Goal: Task Accomplishment & Management: Use online tool/utility

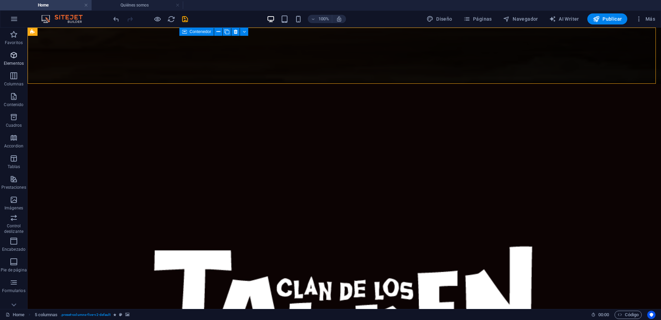
click at [15, 58] on icon "button" at bounding box center [14, 55] width 8 height 8
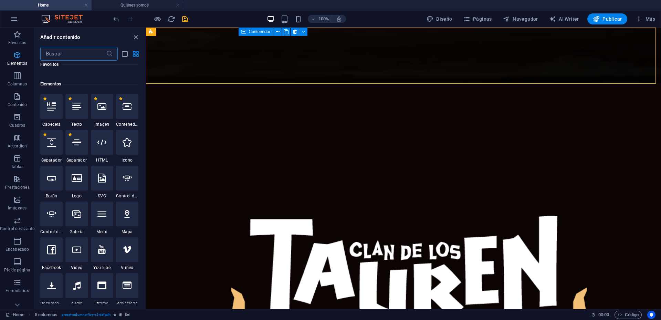
scroll to position [356, 0]
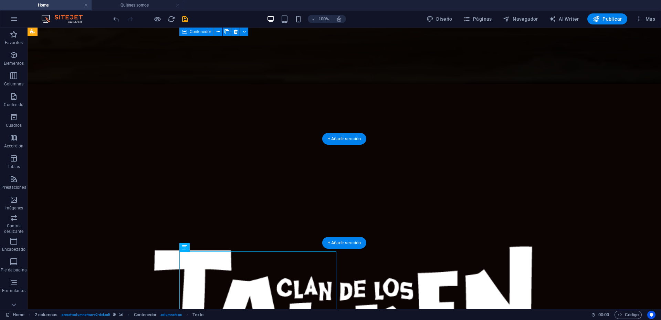
drag, startPoint x: 292, startPoint y: 275, endPoint x: 321, endPoint y: 195, distance: 85.1
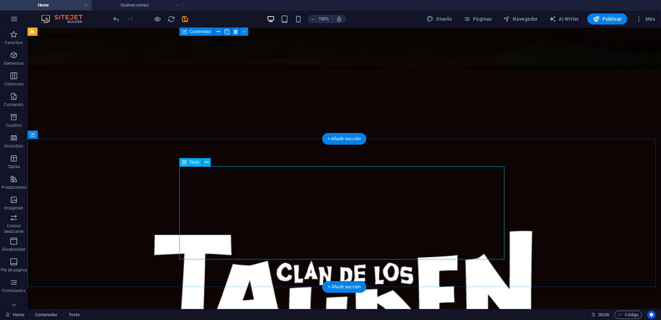
scroll to position [69, 0]
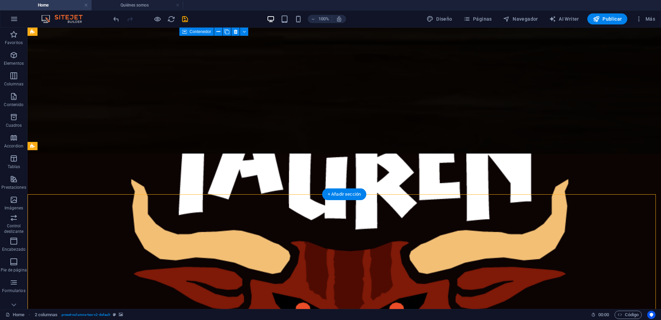
scroll to position [172, 0]
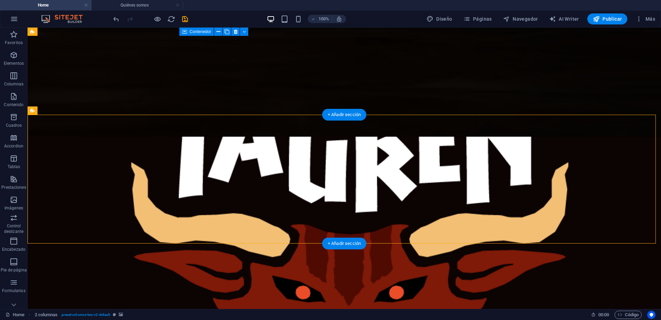
click at [67, 110] on icon at bounding box center [66, 110] width 4 height 7
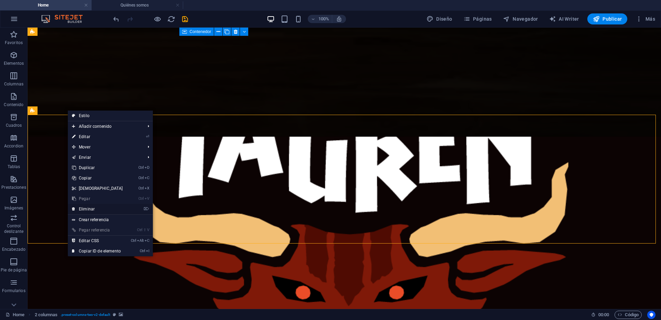
click at [89, 207] on link "⌦ Eliminar" at bounding box center [97, 209] width 59 height 10
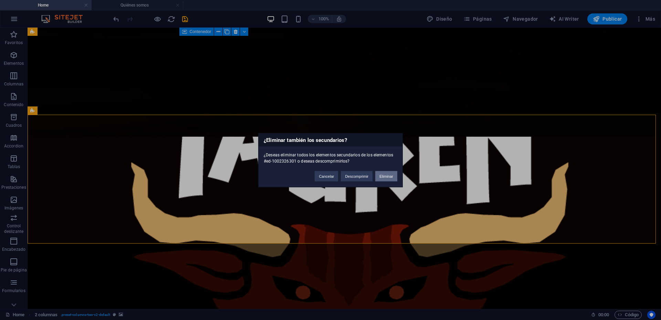
click at [384, 174] on button "Eliminar" at bounding box center [387, 176] width 22 height 10
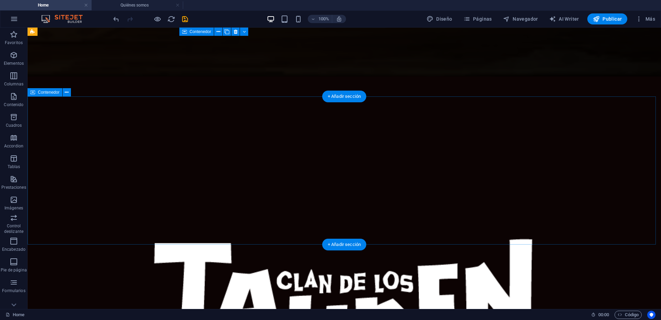
scroll to position [0, 0]
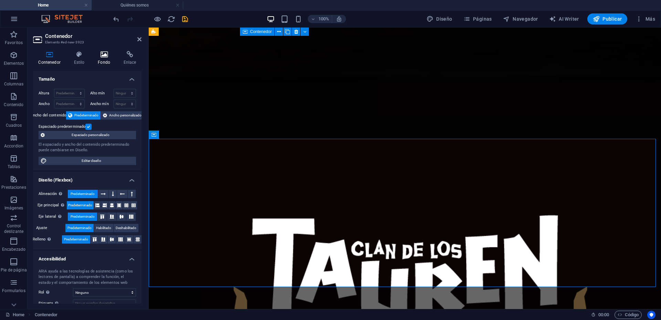
click at [108, 55] on icon at bounding box center [104, 54] width 23 height 7
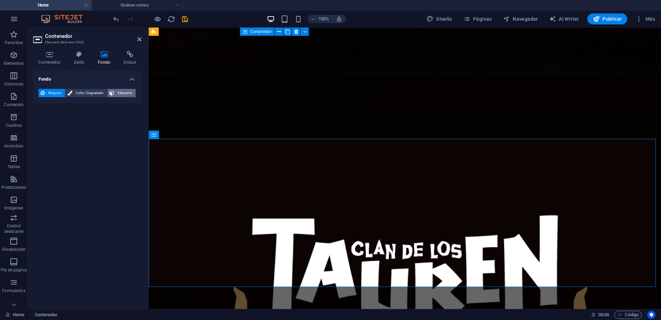
drag, startPoint x: 95, startPoint y: 92, endPoint x: 121, endPoint y: 91, distance: 25.9
click at [95, 92] on span "Color / Degradado" at bounding box center [89, 93] width 31 height 8
click at [121, 91] on span "Elemento" at bounding box center [124, 93] width 17 height 8
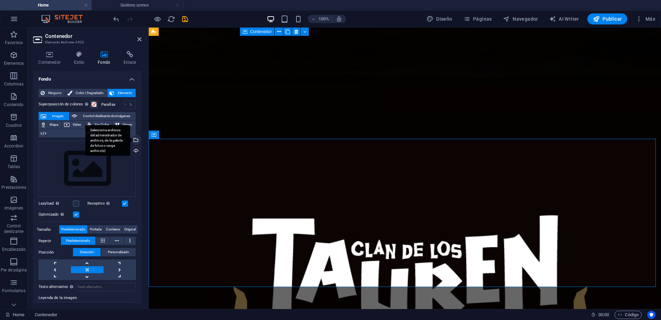
click at [136, 140] on div "Selecciona archivos del administrador de archivos, de la galería de fotos o car…" at bounding box center [135, 140] width 10 height 10
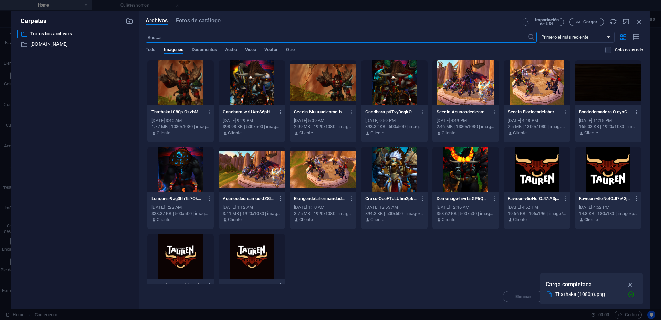
click at [606, 92] on div at bounding box center [608, 82] width 66 height 45
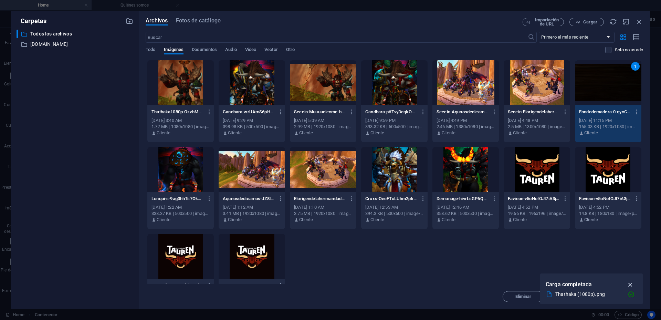
click at [633, 284] on icon "button" at bounding box center [631, 285] width 8 height 8
click at [210, 110] on icon "button" at bounding box center [209, 112] width 7 height 6
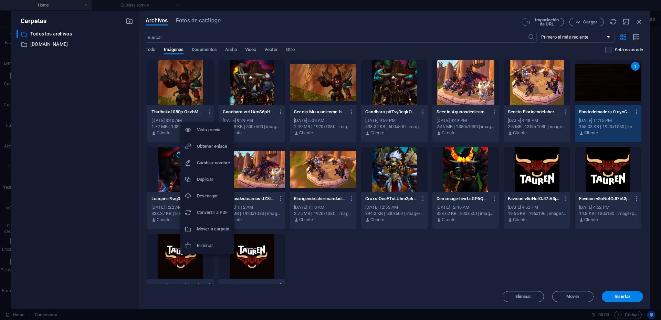
click at [206, 244] on h6 "Eliminar" at bounding box center [213, 246] width 33 height 8
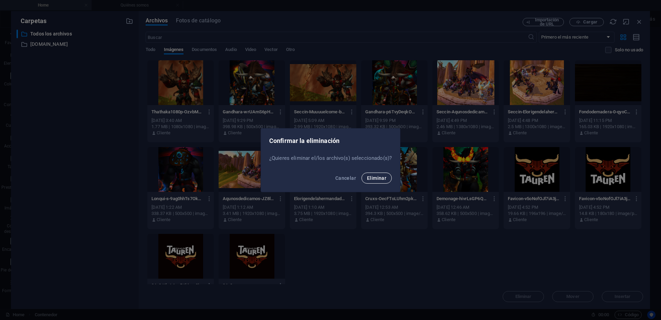
click at [377, 175] on span "Eliminar" at bounding box center [376, 178] width 19 height 6
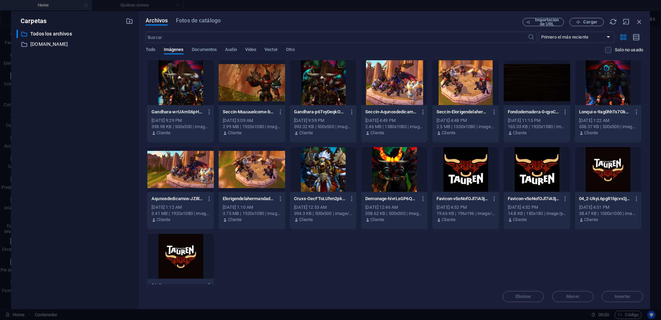
click at [536, 88] on div at bounding box center [537, 82] width 66 height 45
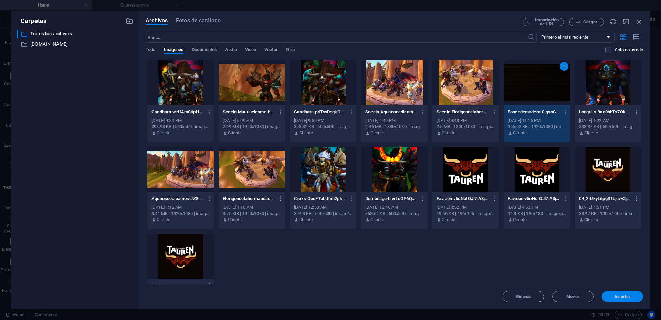
drag, startPoint x: 626, startPoint y: 295, endPoint x: 477, endPoint y: 267, distance: 151.0
click at [626, 295] on span "Insertar" at bounding box center [623, 297] width 16 height 4
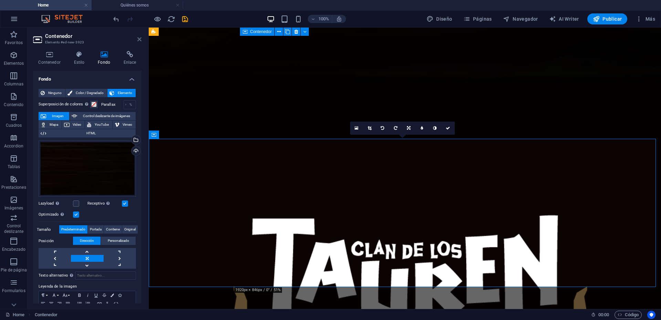
click at [138, 39] on icon at bounding box center [139, 40] width 4 height 6
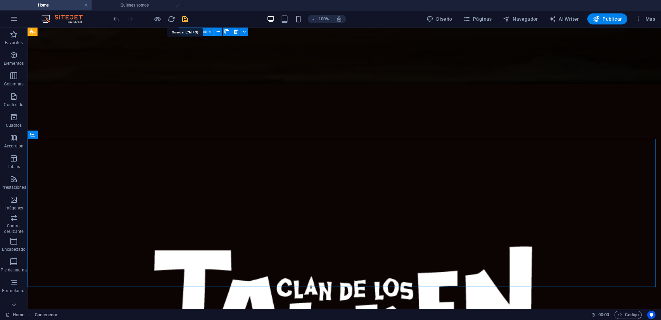
click at [184, 17] on icon "save" at bounding box center [185, 19] width 8 height 8
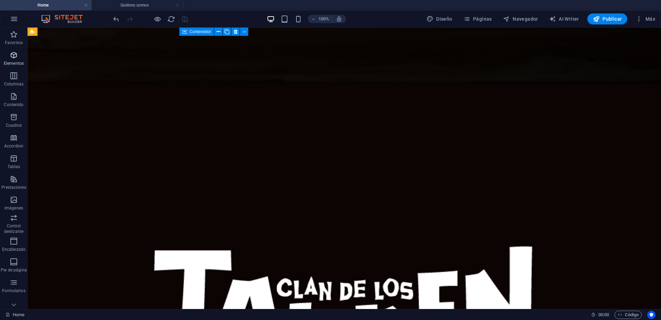
click at [12, 61] on p "Elementos" at bounding box center [14, 64] width 20 height 6
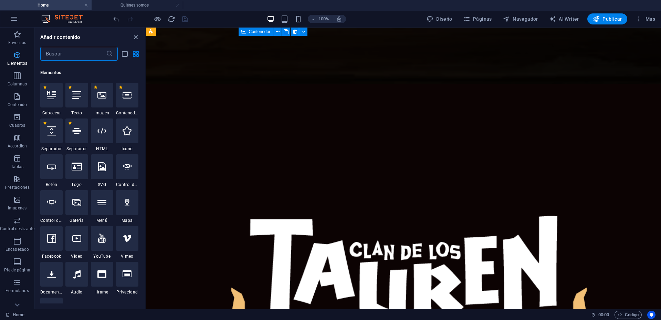
scroll to position [356, 0]
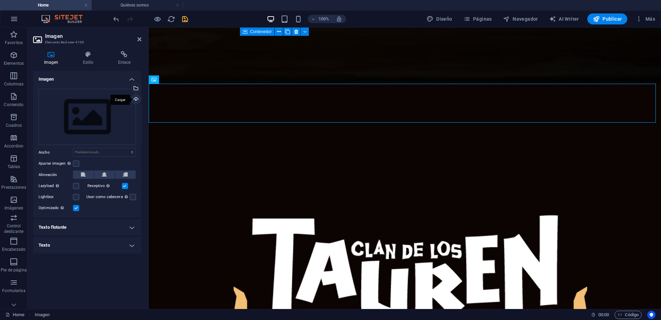
click at [136, 97] on div "Cargar" at bounding box center [135, 100] width 10 height 10
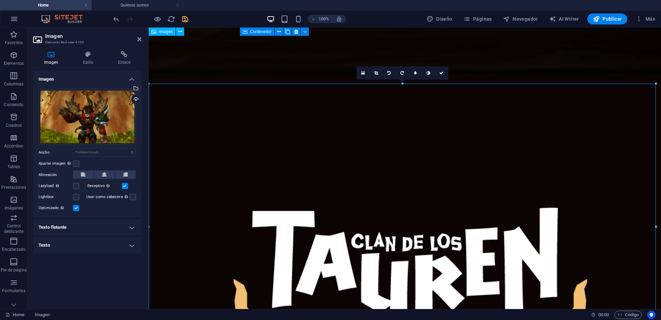
scroll to position [0, 0]
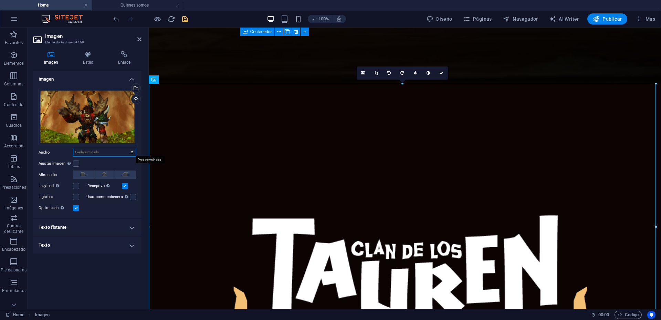
click at [133, 152] on select "Predeterminado automático px rem % em vh vw" at bounding box center [104, 152] width 62 height 8
select select "%"
click at [126, 148] on select "Predeterminado automático px rem % em vh vw" at bounding box center [104, 152] width 62 height 8
type input "100"
click at [131, 151] on select "Predeterminado automático px rem % em vh vw" at bounding box center [131, 152] width 10 height 8
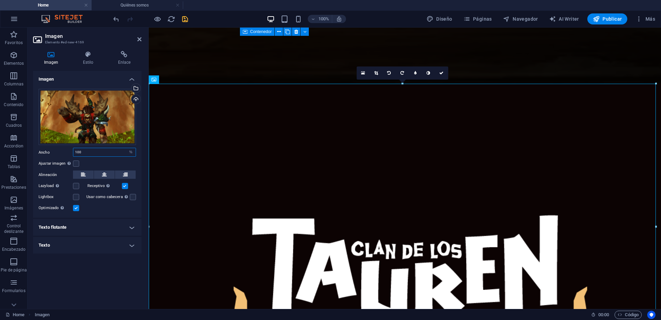
select select "default"
click at [126, 148] on select "Predeterminado automático px rem % em vh vw" at bounding box center [131, 152] width 10 height 8
select select "DISABLED_OPTION_VALUE"
click at [78, 164] on label at bounding box center [76, 164] width 6 height 6
click at [0, 0] on input "Ajustar imagen Ajustar imagen automáticamente a un ancho y alto fijo" at bounding box center [0, 0] width 0 height 0
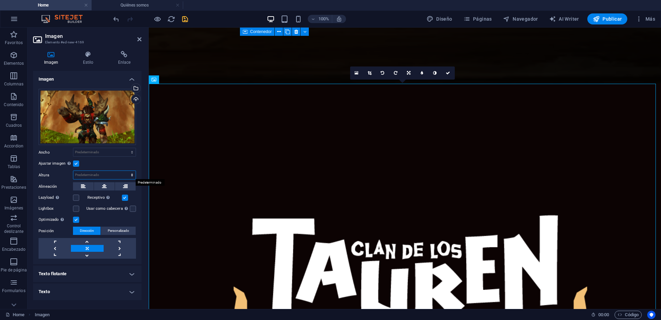
click at [130, 174] on select "Predeterminado automático px" at bounding box center [104, 175] width 62 height 8
select select "px"
click at [126, 171] on select "Predeterminado automático px" at bounding box center [104, 175] width 62 height 8
click at [130, 173] on select "Predeterminado automático px" at bounding box center [131, 175] width 10 height 8
click at [126, 171] on select "Predeterminado automático px" at bounding box center [131, 175] width 10 height 8
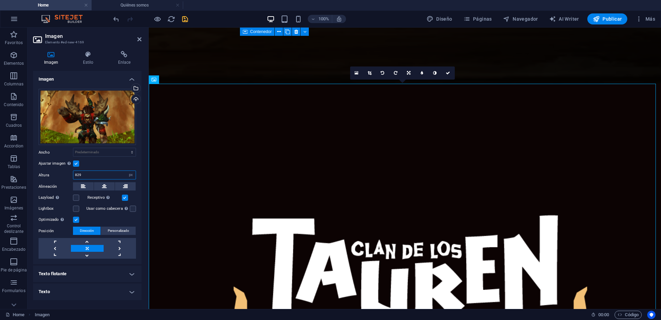
click at [89, 172] on input "829" at bounding box center [104, 175] width 62 height 8
drag, startPoint x: 93, startPoint y: 175, endPoint x: 61, endPoint y: 174, distance: 31.4
click at [61, 174] on div "Altura 829 Predeterminado automático px" at bounding box center [87, 175] width 97 height 9
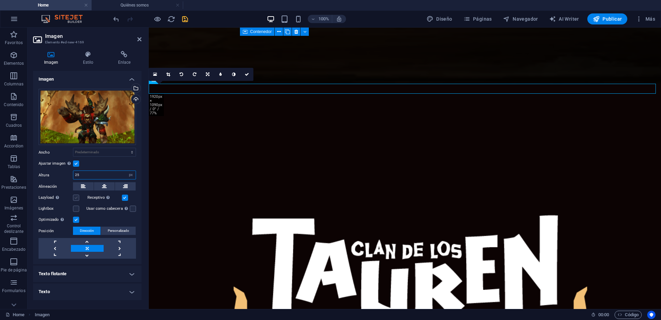
type input "25"
click at [75, 197] on label at bounding box center [76, 198] width 6 height 6
click at [0, 0] on input "Lazyload La carga de imágenes tras la carga de la página mejora la velocidad de…" at bounding box center [0, 0] width 0 height 0
click at [75, 197] on label at bounding box center [76, 198] width 6 height 6
click at [0, 0] on input "Lazyload La carga de imágenes tras la carga de la página mejora la velocidad de…" at bounding box center [0, 0] width 0 height 0
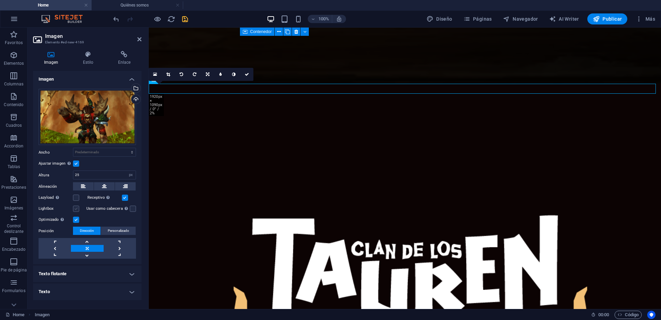
click at [74, 209] on label at bounding box center [76, 209] width 6 height 6
click at [0, 0] on input "Lightbox" at bounding box center [0, 0] width 0 height 0
click at [98, 218] on div "Optimizado Las imágenes se comprimen para así mejorar la velocidad de las págin…" at bounding box center [87, 220] width 97 height 8
click at [76, 209] on label at bounding box center [76, 209] width 6 height 6
click at [0, 0] on input "Lightbox" at bounding box center [0, 0] width 0 height 0
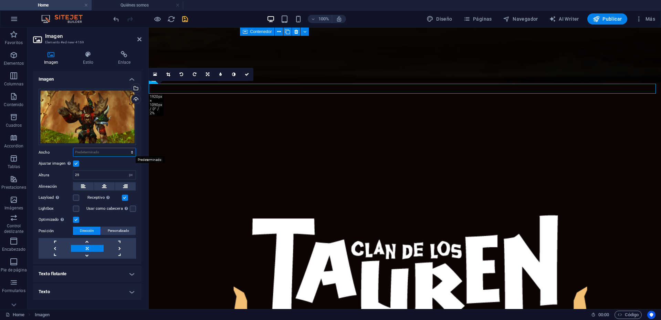
click at [109, 151] on select "Predeterminado automático px rem % em vh vw" at bounding box center [104, 152] width 62 height 8
select select "%"
click at [126, 148] on select "Predeterminado automático px rem % em vh vw" at bounding box center [104, 152] width 62 height 8
type input "3"
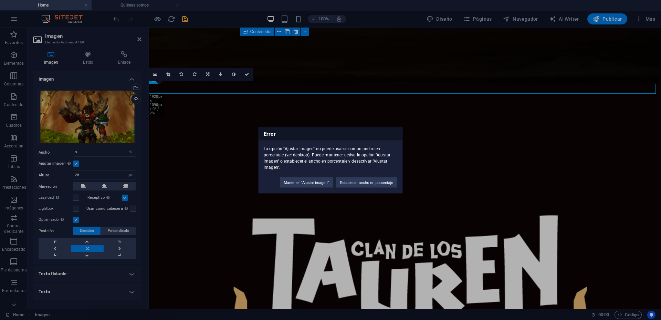
click at [124, 165] on div "Error La opción "Ajustar imagen" no puede usarse con un ancho en porcentaje (ve…" at bounding box center [330, 160] width 661 height 320
click at [307, 185] on button "Mantener "Ajustar imagen"" at bounding box center [306, 182] width 53 height 10
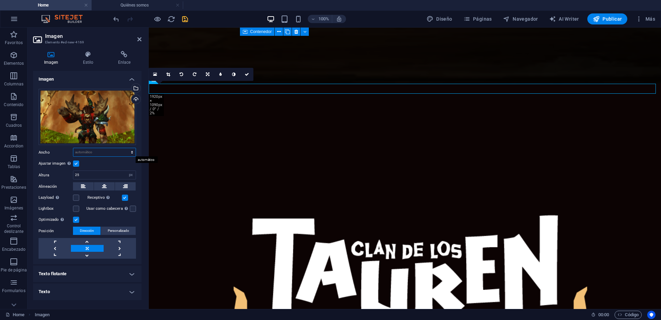
click at [101, 153] on select "Predeterminado automático px rem % em vh vw" at bounding box center [104, 152] width 62 height 8
click at [73, 148] on select "Predeterminado automático px rem % em vh vw" at bounding box center [104, 152] width 62 height 8
click at [81, 163] on div "Ajustar imagen Ajustar imagen automáticamente a un ancho y alto fijo" at bounding box center [87, 164] width 97 height 8
click at [78, 163] on label at bounding box center [76, 164] width 6 height 6
click at [0, 0] on input "Ajustar imagen Ajustar imagen automáticamente a un ancho y alto fijo" at bounding box center [0, 0] width 0 height 0
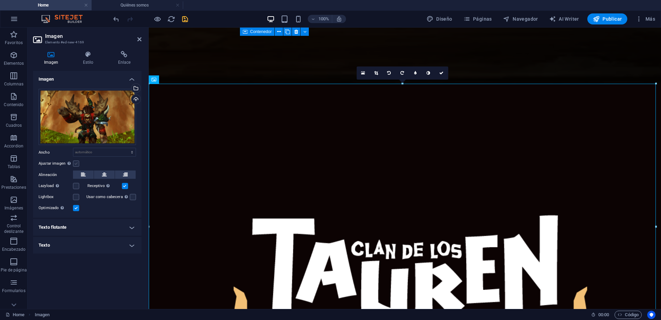
click at [78, 163] on label at bounding box center [76, 164] width 6 height 6
click at [0, 0] on input "Ajustar imagen Ajustar imagen automáticamente a un ancho y alto fijo" at bounding box center [0, 0] width 0 height 0
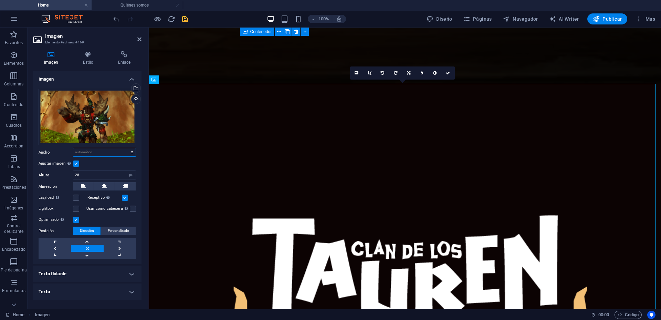
click at [98, 151] on select "Predeterminado automático px rem % em vh vw" at bounding box center [104, 152] width 62 height 8
select select "px"
click at [126, 148] on select "Predeterminado automático px rem % em vh vw" at bounding box center [104, 152] width 62 height 8
type input "1473"
click at [129, 152] on select "Predeterminado automático px rem % em vh vw" at bounding box center [131, 152] width 10 height 8
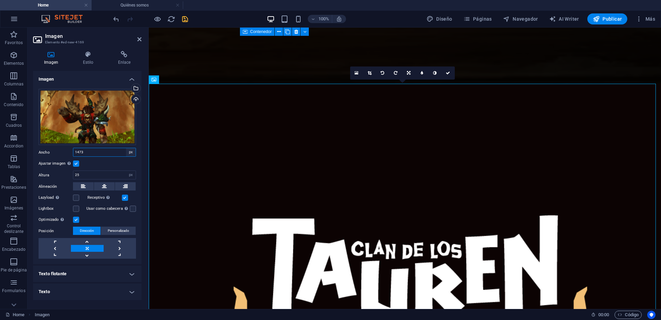
select select "default"
click at [126, 148] on select "Predeterminado automático px rem % em vh vw" at bounding box center [131, 152] width 10 height 8
click at [128, 151] on select "Predeterminado automático px rem % em vh vw" at bounding box center [104, 152] width 62 height 8
click at [73, 148] on select "Predeterminado automático px rem % em vh vw" at bounding box center [104, 152] width 62 height 8
click at [130, 151] on select "Predeterminado automático px rem % em vh vw" at bounding box center [104, 152] width 62 height 8
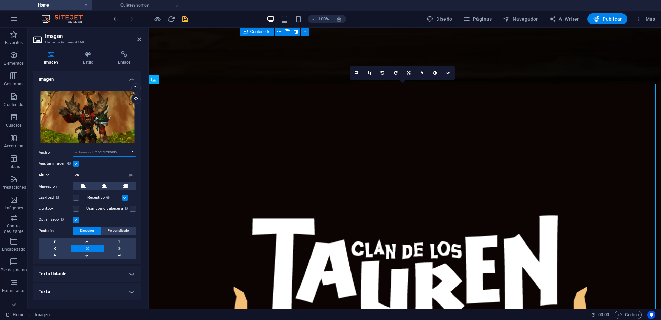
click at [73, 148] on select "Predeterminado automático px rem % em vh vw" at bounding box center [104, 152] width 62 height 8
select select "DISABLED_OPTION_VALUE"
click at [75, 164] on label at bounding box center [76, 164] width 6 height 6
click at [0, 0] on input "Ajustar imagen Ajustar imagen automáticamente a un ancho y alto fijo" at bounding box center [0, 0] width 0 height 0
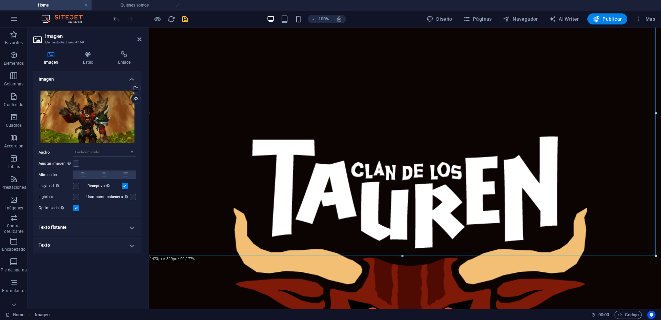
scroll to position [138, 0]
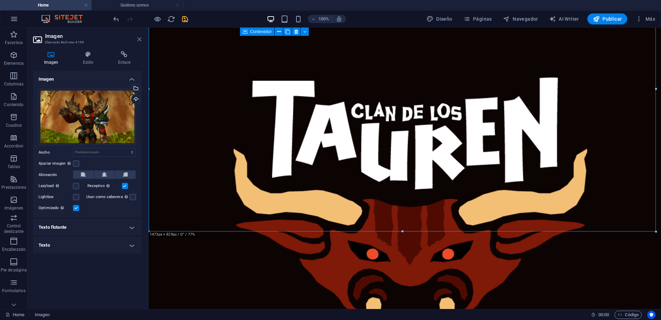
click at [138, 40] on icon at bounding box center [139, 40] width 4 height 6
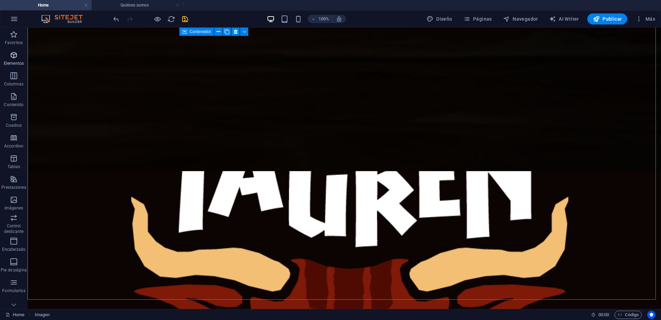
click at [12, 58] on icon "button" at bounding box center [14, 55] width 8 height 8
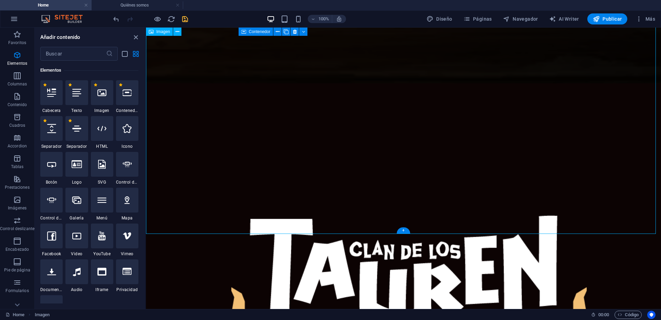
scroll to position [0, 0]
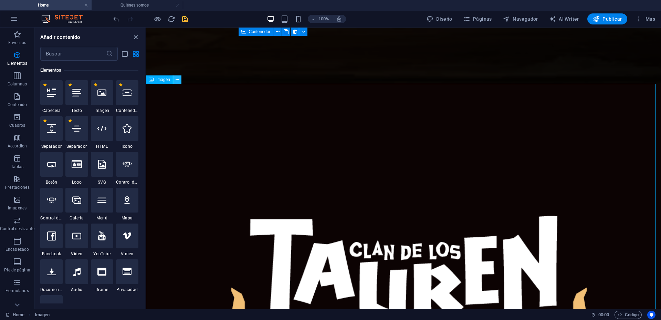
click at [177, 78] on icon at bounding box center [178, 79] width 4 height 7
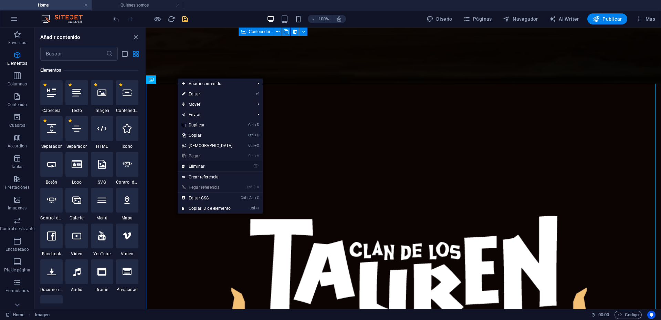
click at [198, 167] on link "⌦ Eliminar" at bounding box center [207, 166] width 59 height 10
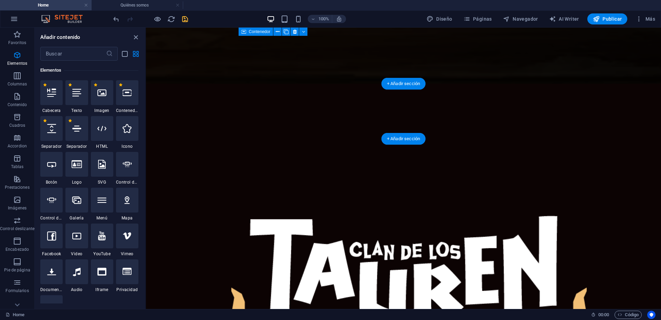
select select "rem"
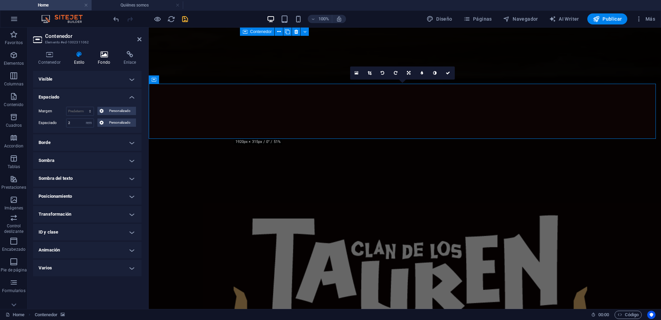
click at [107, 63] on h4 "Fondo" at bounding box center [106, 58] width 26 height 14
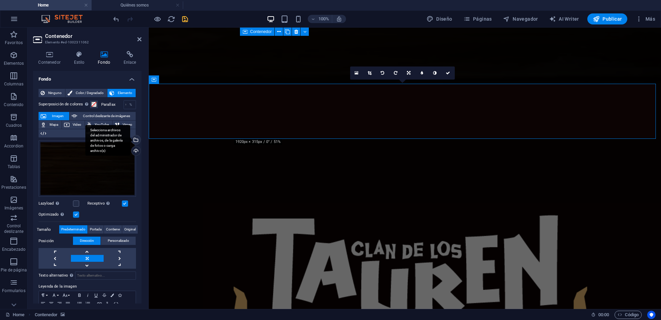
click at [136, 141] on div "Selecciona archivos del administrador de archivos, de la galería de fotos o car…" at bounding box center [135, 140] width 10 height 10
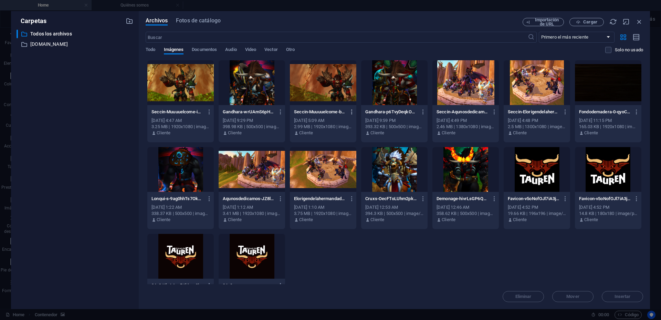
click at [351, 112] on icon "button" at bounding box center [352, 112] width 7 height 6
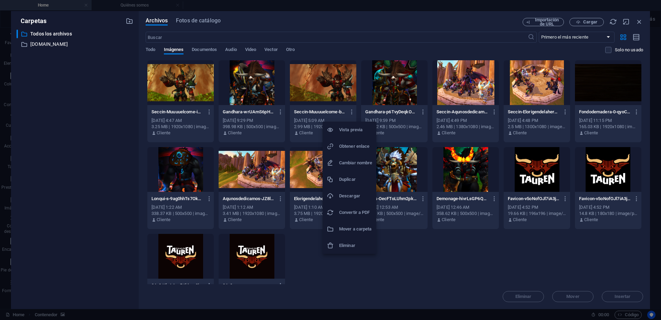
click at [349, 245] on h6 "Eliminar" at bounding box center [355, 246] width 33 height 8
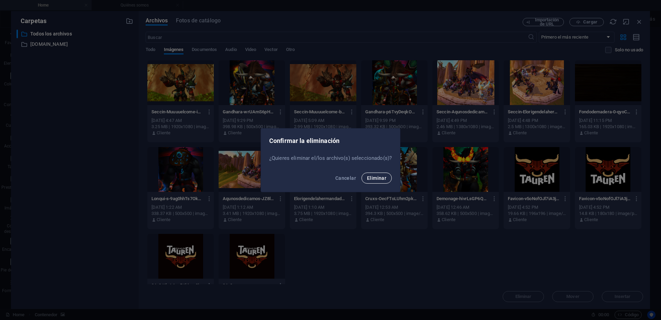
click at [378, 178] on span "Eliminar" at bounding box center [376, 178] width 19 height 6
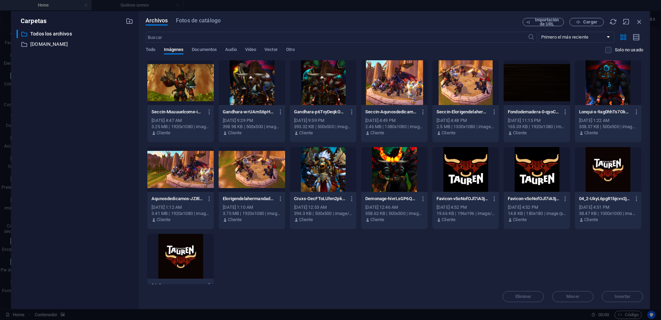
click at [192, 86] on div at bounding box center [180, 82] width 66 height 45
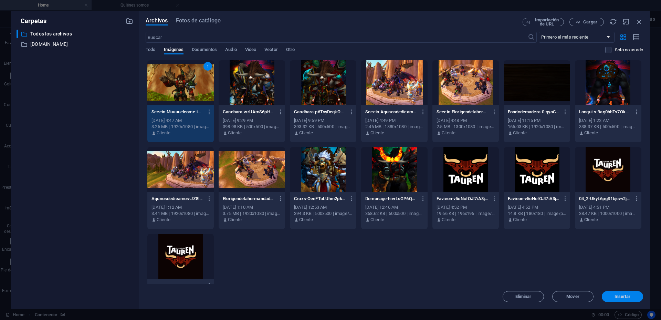
click at [625, 296] on span "Insertar" at bounding box center [623, 297] width 16 height 4
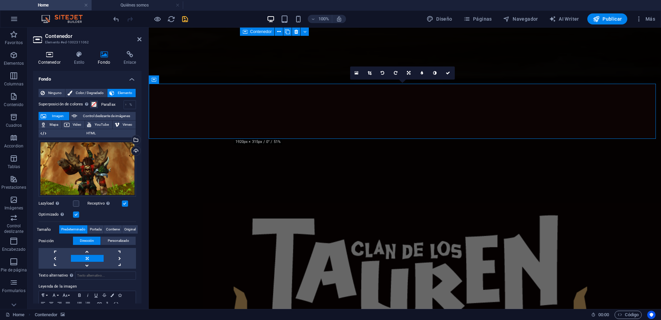
click at [46, 55] on icon at bounding box center [49, 54] width 33 height 7
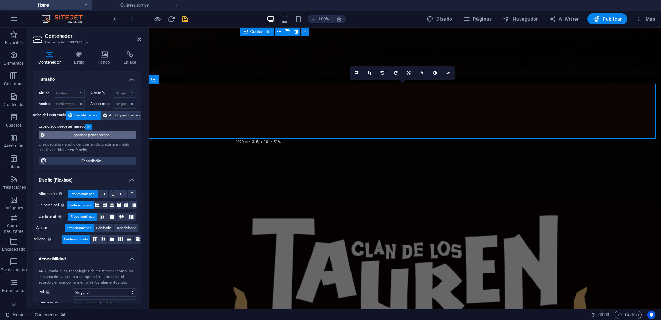
click at [76, 135] on span "Espaciado personalizado" at bounding box center [90, 135] width 87 height 8
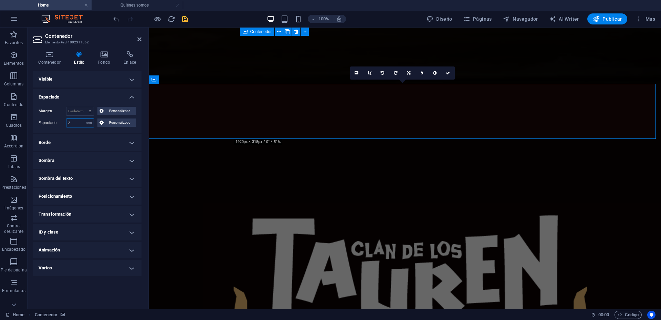
click at [78, 121] on input "2" at bounding box center [79, 123] width 27 height 8
drag, startPoint x: 78, startPoint y: 121, endPoint x: 58, endPoint y: 121, distance: 20.0
click at [58, 121] on div "Espaciado 2 Predeterminado px rem % vh vw Personalizado Personalizado" at bounding box center [87, 123] width 97 height 9
drag, startPoint x: 77, startPoint y: 123, endPoint x: 52, endPoint y: 121, distance: 24.5
click at [52, 121] on div "Espaciado 4 Predeterminado px rem % vh vw Personalizado Personalizado" at bounding box center [87, 123] width 97 height 9
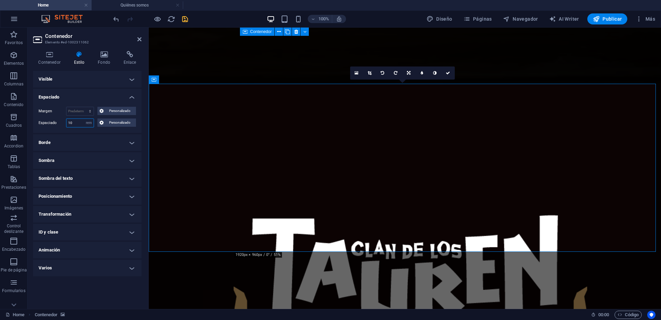
click at [76, 121] on input "10" at bounding box center [79, 123] width 27 height 8
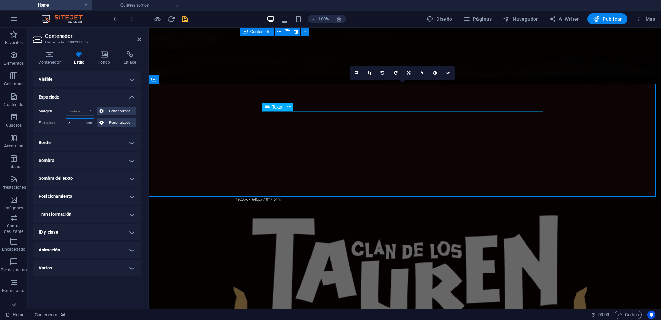
type input "5"
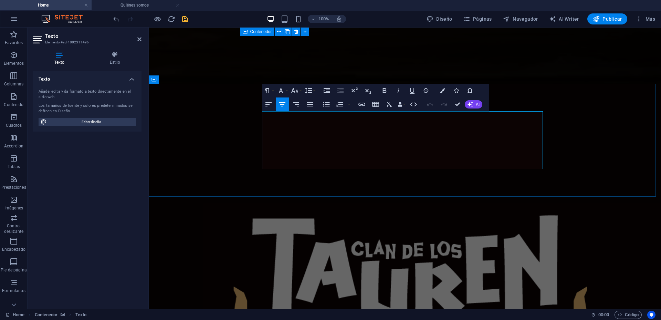
click at [138, 38] on icon at bounding box center [139, 40] width 4 height 6
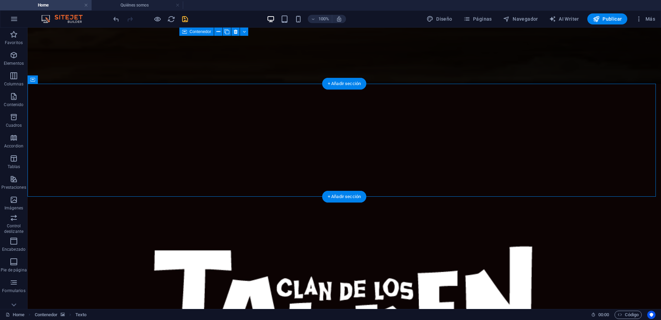
select select "rem"
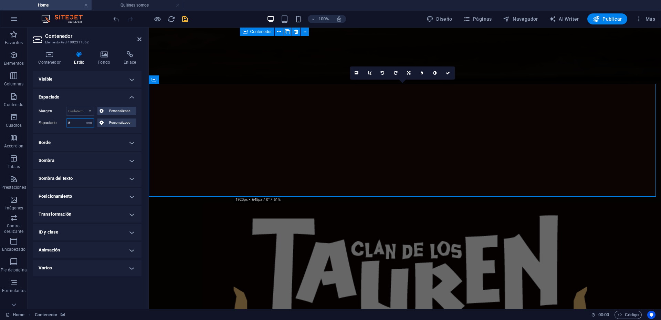
drag, startPoint x: 80, startPoint y: 121, endPoint x: 54, endPoint y: 125, distance: 26.4
click at [54, 122] on div "Espaciado 5 Predeterminado px rem % vh vw Personalizado Personalizado" at bounding box center [87, 123] width 97 height 9
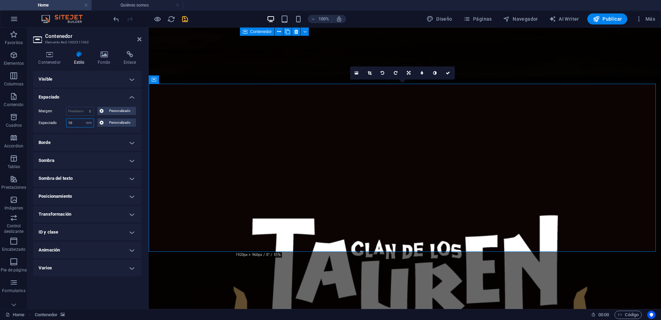
drag, startPoint x: 78, startPoint y: 122, endPoint x: 62, endPoint y: 122, distance: 16.5
click at [62, 122] on div "Espaciado 10 Predeterminado px rem % vh vw Personalizado Personalizado" at bounding box center [87, 123] width 97 height 9
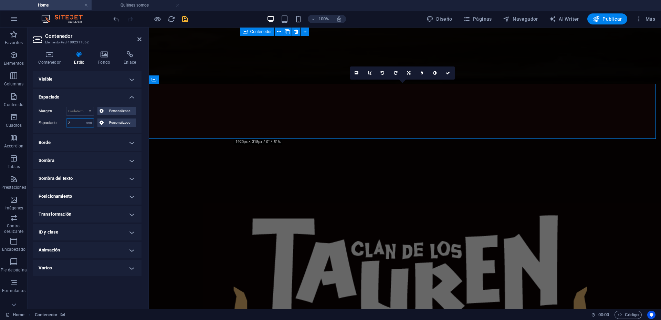
drag, startPoint x: 76, startPoint y: 123, endPoint x: 54, endPoint y: 122, distance: 22.1
click at [54, 122] on div "Espaciado 2 Predeterminado px rem % vh vw Personalizado Personalizado" at bounding box center [87, 123] width 97 height 9
drag, startPoint x: 75, startPoint y: 121, endPoint x: 50, endPoint y: 120, distance: 24.8
click at [50, 120] on div "Espaciado 4 Predeterminado px rem % vh vw Personalizado Personalizado" at bounding box center [87, 123] width 97 height 9
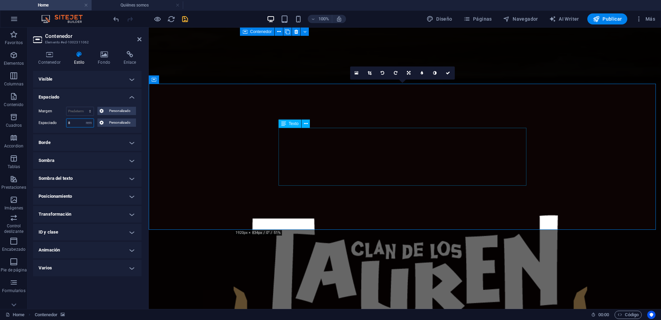
type input "8"
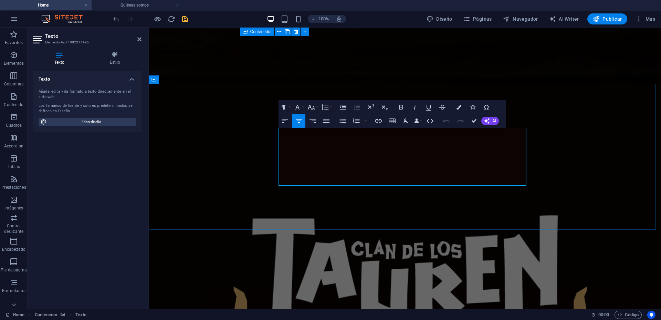
select select "rem"
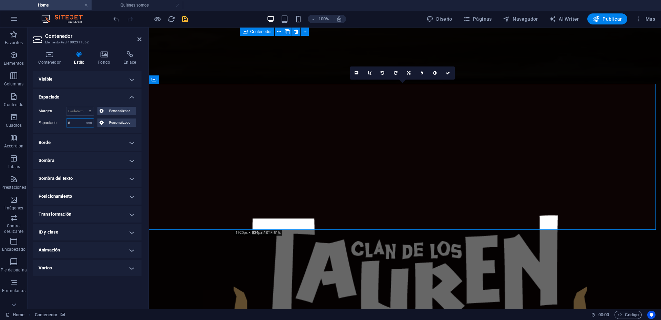
drag, startPoint x: 80, startPoint y: 122, endPoint x: 58, endPoint y: 121, distance: 22.4
click at [58, 121] on div "Espaciado 8 Predeterminado px rem % vh vw Personalizado Personalizado" at bounding box center [87, 123] width 97 height 9
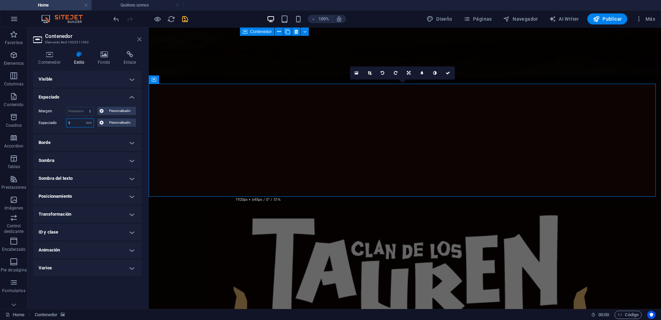
type input "5"
click at [141, 38] on icon at bounding box center [139, 40] width 4 height 6
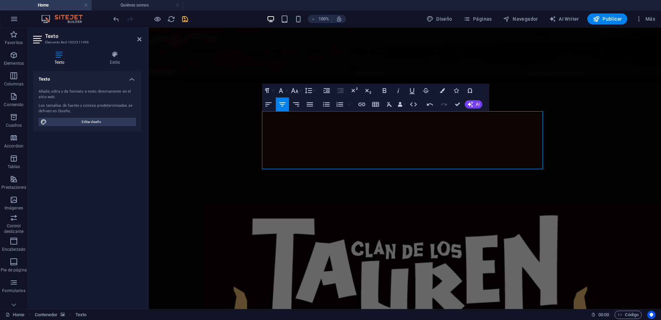
click at [140, 36] on h2 "Texto" at bounding box center [93, 36] width 96 height 6
click at [137, 41] on icon at bounding box center [139, 40] width 4 height 6
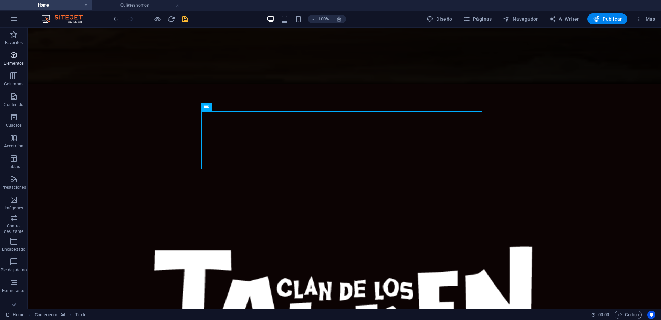
click at [17, 54] on icon "button" at bounding box center [14, 55] width 8 height 8
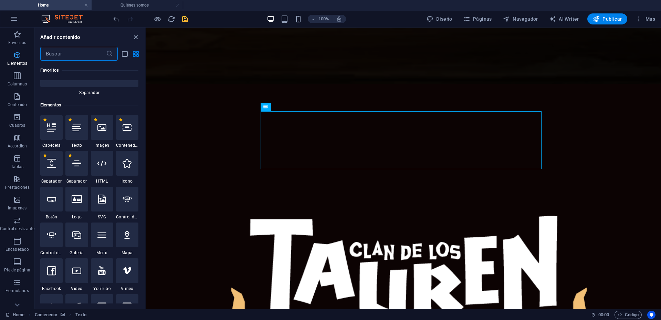
scroll to position [356, 0]
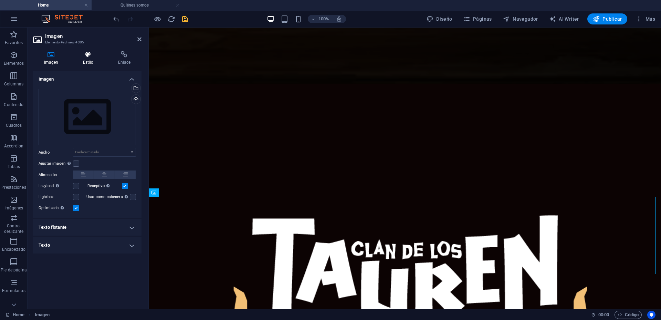
click at [88, 61] on h4 "Estilo" at bounding box center [89, 58] width 35 height 14
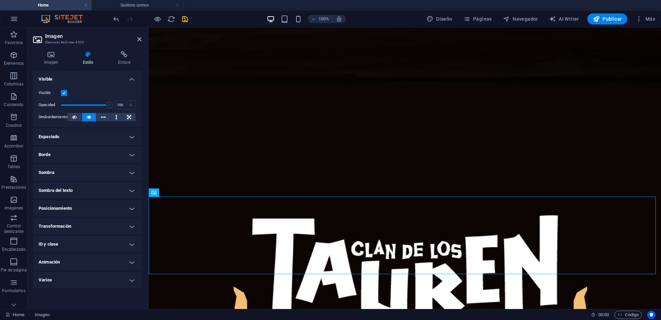
click at [136, 78] on h4 "Visible" at bounding box center [87, 77] width 109 height 12
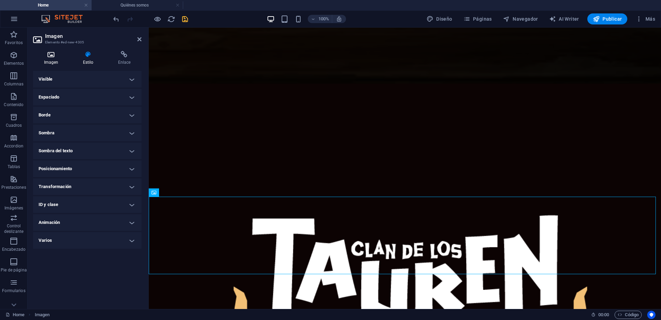
click at [55, 52] on icon at bounding box center [51, 54] width 36 height 7
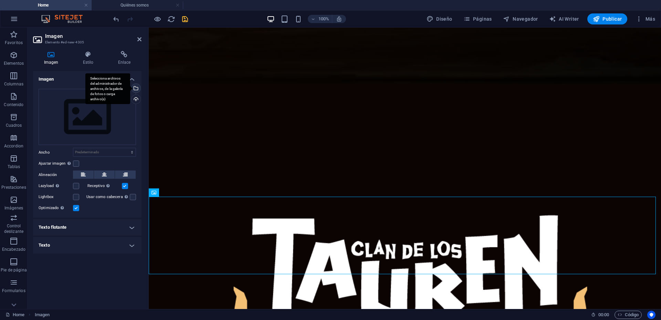
click at [130, 89] on div "Selecciona archivos del administrador de archivos, de la galería de fotos o car…" at bounding box center [107, 88] width 45 height 31
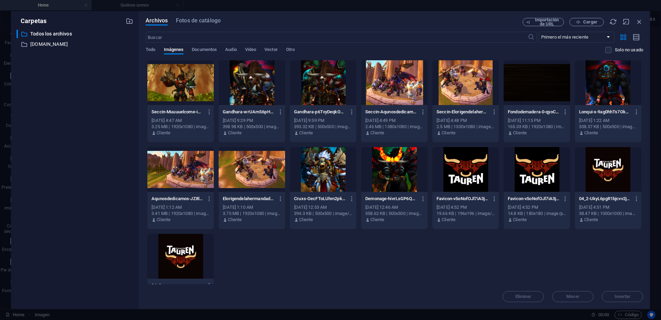
click at [165, 83] on div at bounding box center [180, 82] width 66 height 45
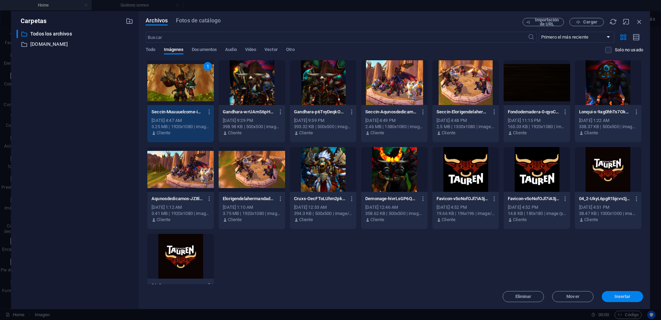
click at [627, 295] on span "Insertar" at bounding box center [623, 297] width 16 height 4
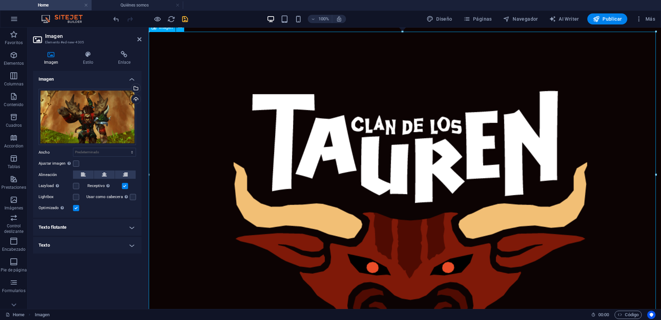
scroll to position [172, 0]
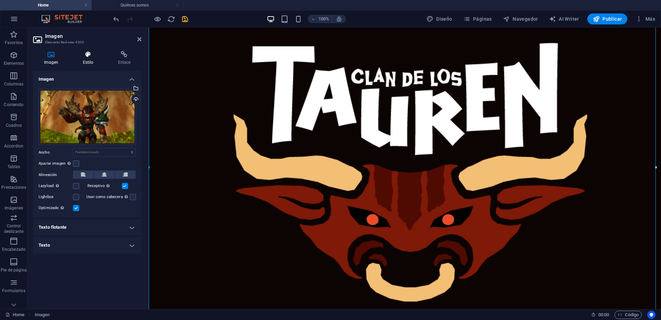
click at [85, 59] on h4 "Estilo" at bounding box center [89, 58] width 35 height 14
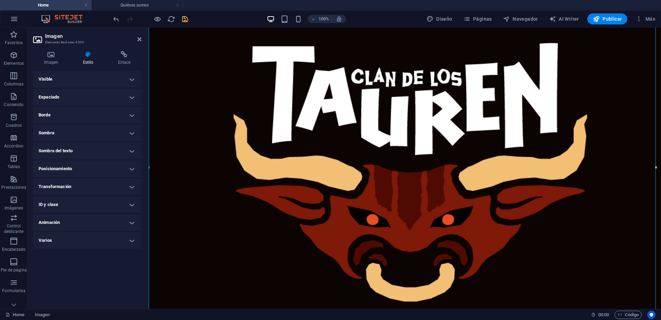
click at [131, 98] on h4 "Espaciado" at bounding box center [87, 97] width 109 height 17
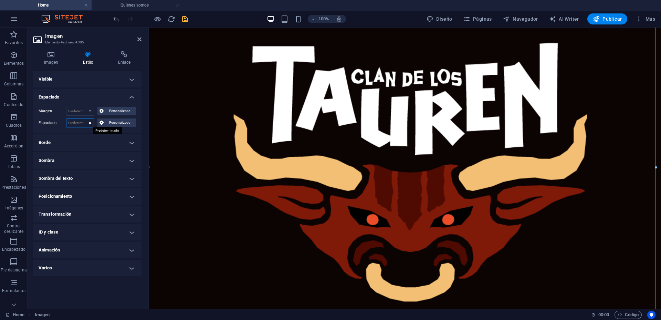
click at [82, 123] on select "Predeterminado px rem % vh vw Personalizado" at bounding box center [79, 123] width 27 height 8
select select "rem"
click at [84, 119] on select "Predeterminado px rem % vh vw Personalizado" at bounding box center [79, 123] width 27 height 8
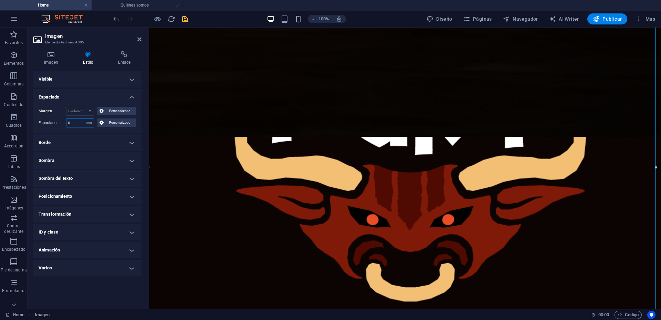
type input "2"
type input "0"
click at [91, 122] on select "Predeterminado px rem % vh vw Personalizado" at bounding box center [89, 123] width 10 height 8
select select "default"
click at [84, 119] on select "Predeterminado px rem % vh vw Personalizado" at bounding box center [89, 123] width 10 height 8
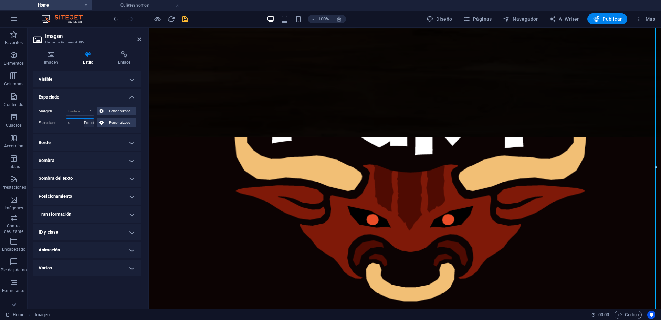
select select "DISABLED_OPTION_VALUE"
click at [84, 110] on select "Predeterminado automático px % rem vw vh Personalizado" at bounding box center [79, 111] width 27 height 8
select select "rem"
click at [84, 107] on select "Predeterminado automático px % rem vw vh Personalizado" at bounding box center [79, 111] width 27 height 8
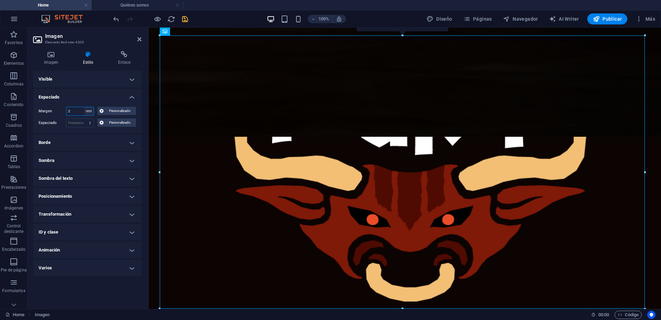
type input "2"
click at [89, 110] on select "Predeterminado automático px % rem vw vh Personalizado" at bounding box center [89, 111] width 10 height 8
select select "auto"
click at [84, 107] on select "Predeterminado automático px % rem vw vh Personalizado" at bounding box center [89, 111] width 10 height 8
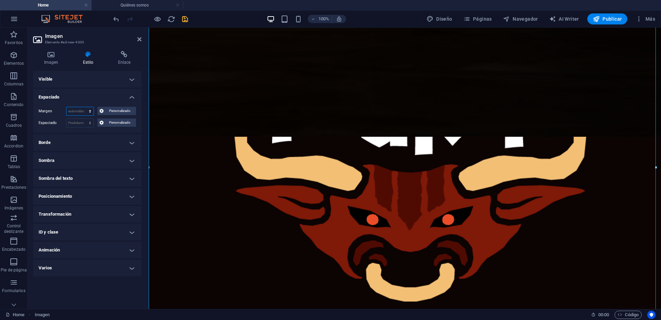
click at [88, 111] on select "Predeterminado automático px % rem vw vh Personalizado" at bounding box center [79, 111] width 27 height 8
click at [66, 107] on select "Predeterminado automático px % rem vw vh Personalizado" at bounding box center [79, 111] width 27 height 8
select select "DISABLED_OPTION_VALUE"
click at [132, 95] on h4 "Espaciado" at bounding box center [87, 95] width 109 height 12
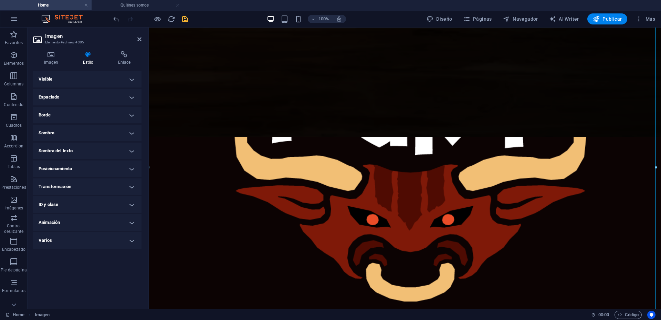
click at [132, 166] on h4 "Posicionamiento" at bounding box center [87, 169] width 109 height 17
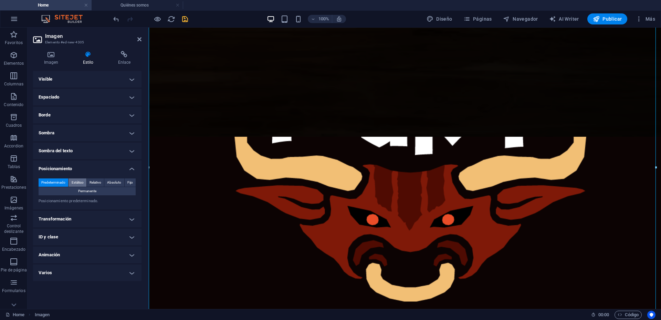
click at [80, 182] on span "Estático" at bounding box center [78, 182] width 12 height 8
click at [96, 181] on span "Relativo" at bounding box center [96, 182] width 12 height 8
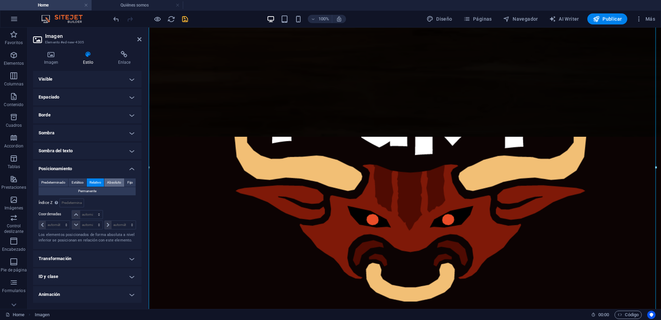
click at [115, 183] on span "Absoluto" at bounding box center [114, 182] width 14 height 8
click at [132, 183] on span "Fijo" at bounding box center [130, 182] width 6 height 8
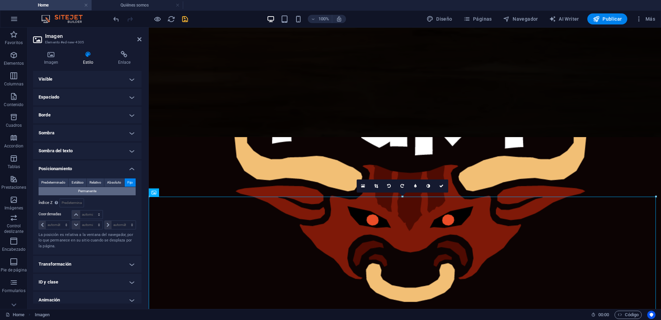
click at [86, 190] on span "Permanente" at bounding box center [87, 191] width 18 height 8
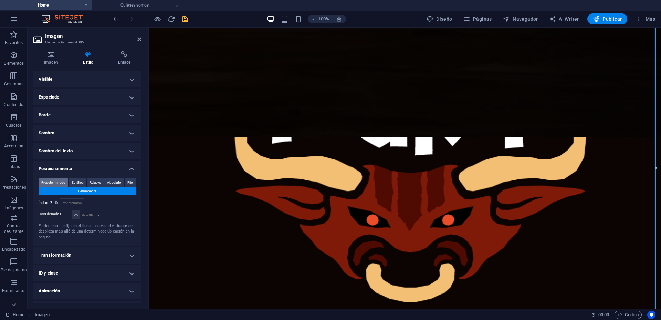
click at [59, 181] on span "Predeterminado" at bounding box center [53, 182] width 24 height 8
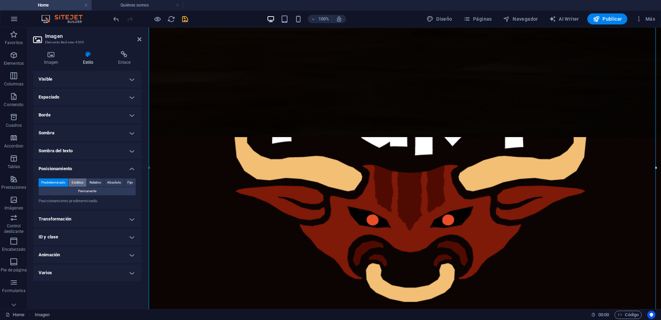
click at [81, 181] on span "Estático" at bounding box center [78, 182] width 12 height 8
click at [89, 182] on button "Relativo" at bounding box center [95, 182] width 17 height 8
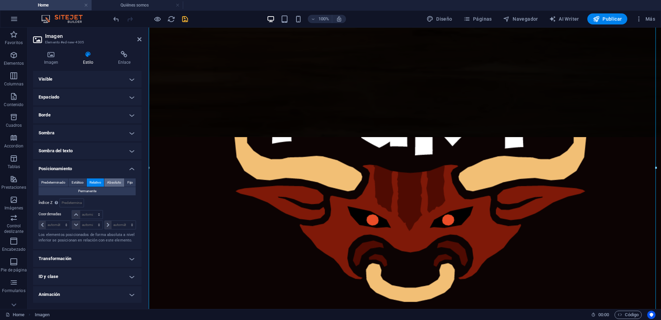
click at [107, 183] on span "Absoluto" at bounding box center [114, 182] width 14 height 8
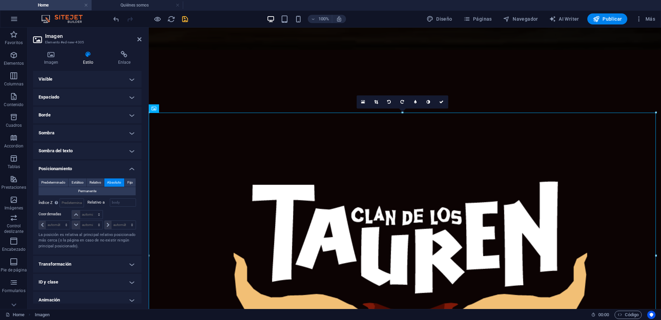
scroll to position [5, 0]
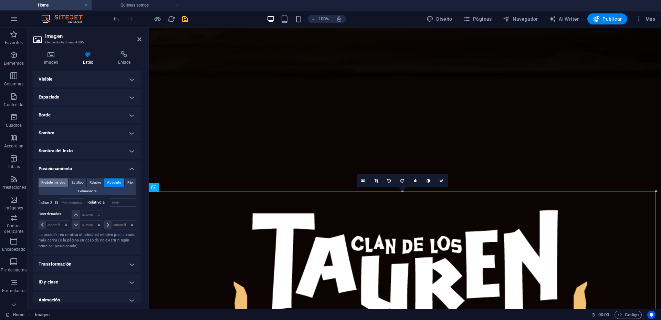
click at [57, 179] on span "Predeterminado" at bounding box center [53, 182] width 24 height 8
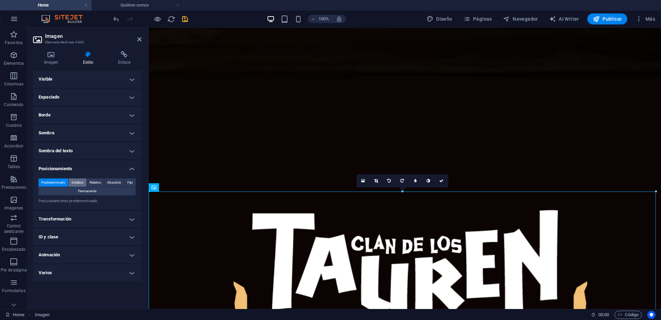
click at [74, 181] on span "Estático" at bounding box center [78, 182] width 12 height 8
click at [96, 181] on span "Relativo" at bounding box center [96, 182] width 12 height 8
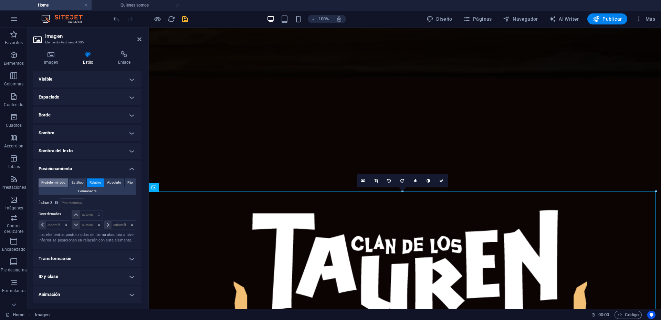
click at [56, 184] on span "Predeterminado" at bounding box center [53, 182] width 24 height 8
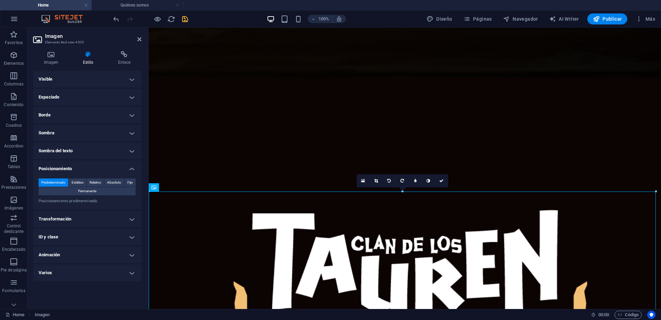
click at [130, 172] on h4 "Posicionamiento" at bounding box center [87, 167] width 109 height 12
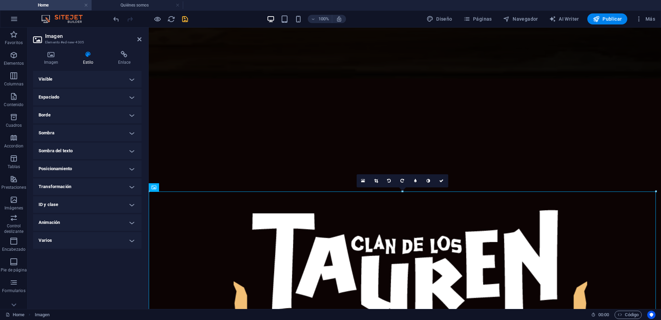
click at [132, 185] on h4 "Transformación" at bounding box center [87, 186] width 109 height 17
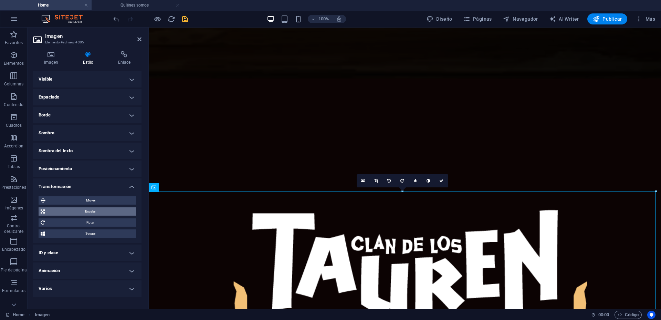
click at [88, 210] on span "Escalar" at bounding box center [90, 211] width 87 height 8
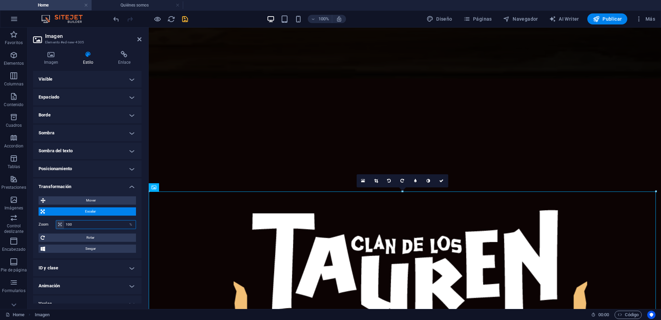
click at [81, 221] on input "100" at bounding box center [100, 224] width 72 height 8
drag, startPoint x: 76, startPoint y: 225, endPoint x: 49, endPoint y: 225, distance: 27.6
click at [49, 225] on div "Zoom 100 %" at bounding box center [87, 224] width 97 height 9
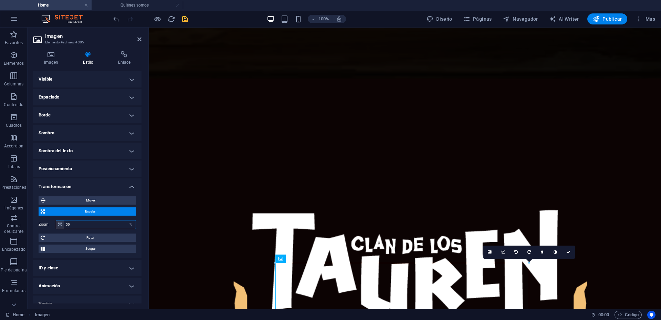
drag, startPoint x: 74, startPoint y: 225, endPoint x: 42, endPoint y: 223, distance: 32.8
click at [44, 224] on div "Zoom 50 %" at bounding box center [87, 224] width 97 height 9
type input "100"
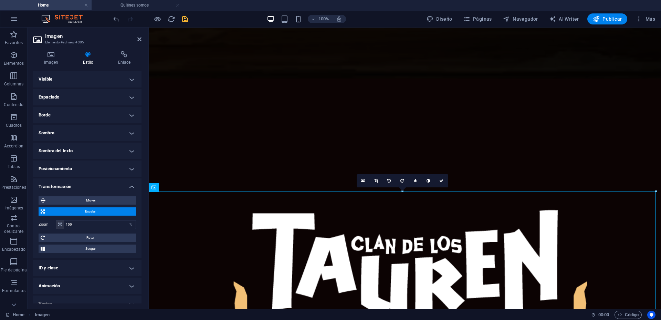
click at [45, 210] on button "Escalar" at bounding box center [87, 211] width 97 height 8
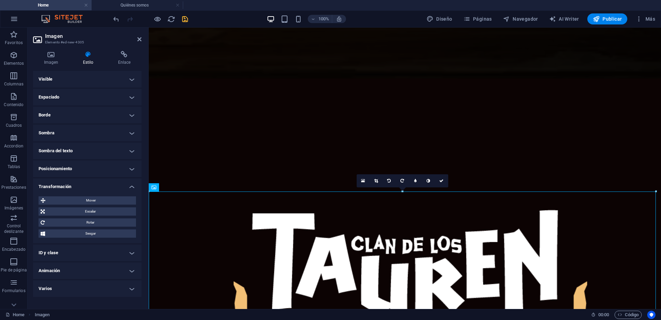
click at [133, 188] on h4 "Transformación" at bounding box center [87, 184] width 109 height 12
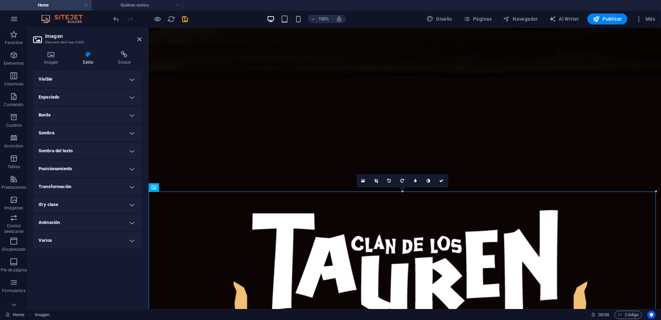
click at [132, 238] on h4 "Varios" at bounding box center [87, 240] width 109 height 17
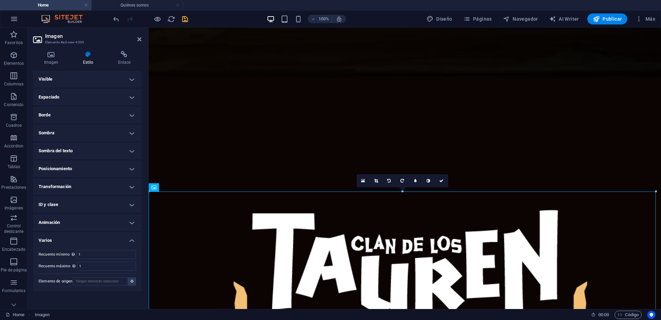
click at [133, 238] on h4 "Varios" at bounding box center [87, 238] width 109 height 12
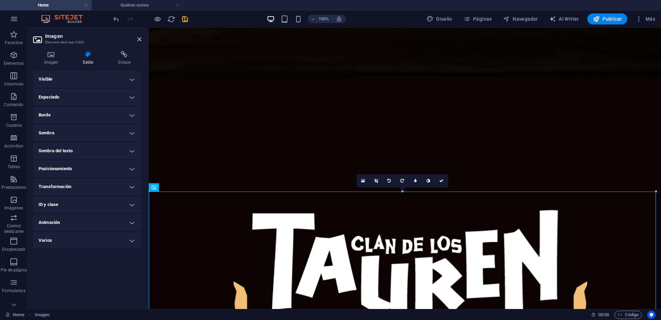
click at [130, 76] on h4 "Visible" at bounding box center [87, 79] width 109 height 17
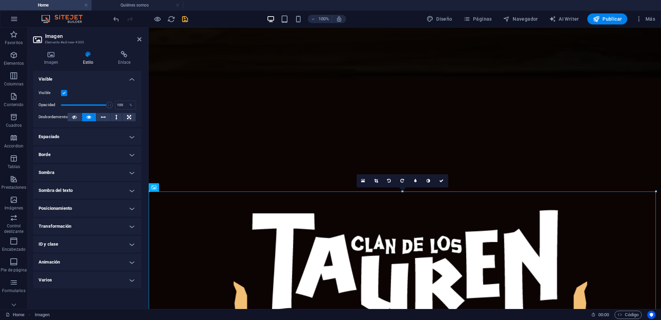
click at [68, 92] on div "Visible" at bounding box center [87, 93] width 97 height 8
click at [66, 92] on label at bounding box center [64, 93] width 6 height 6
click at [0, 0] on input "Visible" at bounding box center [0, 0] width 0 height 0
click at [66, 92] on label at bounding box center [64, 93] width 6 height 6
click at [0, 0] on input "Visible" at bounding box center [0, 0] width 0 height 0
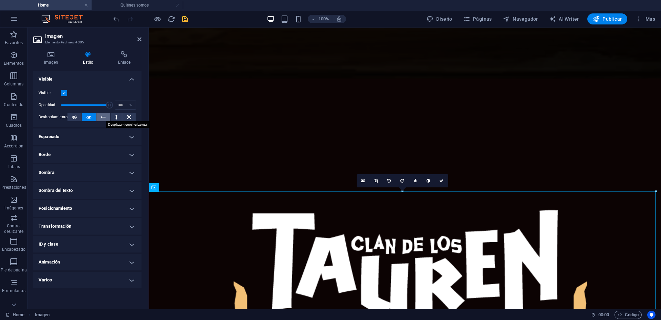
click at [102, 116] on icon at bounding box center [103, 117] width 5 height 8
click at [114, 116] on button at bounding box center [116, 117] width 11 height 8
click at [130, 116] on icon at bounding box center [129, 117] width 4 height 8
click at [75, 117] on icon at bounding box center [74, 117] width 5 height 8
click at [87, 118] on icon at bounding box center [88, 117] width 5 height 8
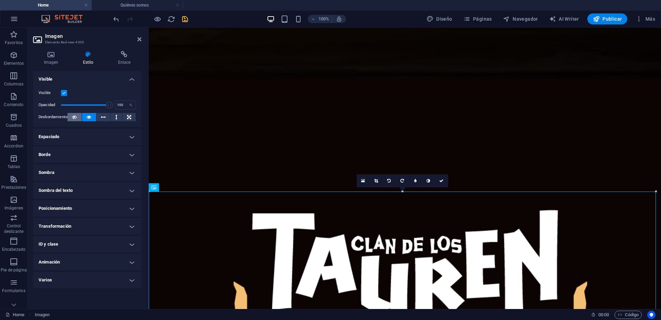
click at [74, 117] on icon at bounding box center [74, 117] width 5 height 8
click at [91, 117] on icon at bounding box center [88, 117] width 5 height 8
click at [134, 81] on h4 "Visible" at bounding box center [87, 77] width 109 height 12
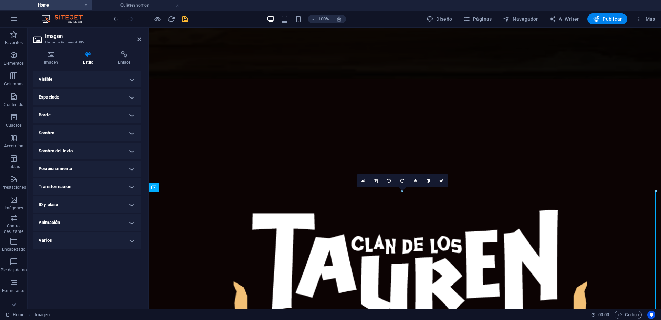
click at [133, 95] on h4 "Espaciado" at bounding box center [87, 97] width 109 height 17
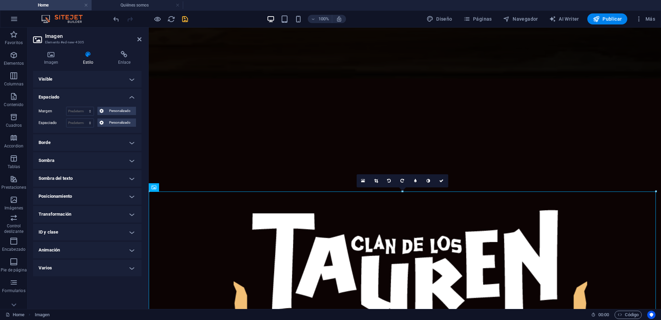
click at [133, 95] on h4 "Espaciado" at bounding box center [87, 95] width 109 height 12
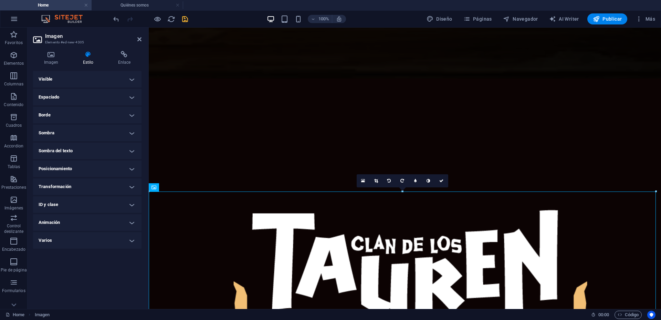
click at [132, 110] on h4 "Borde" at bounding box center [87, 115] width 109 height 17
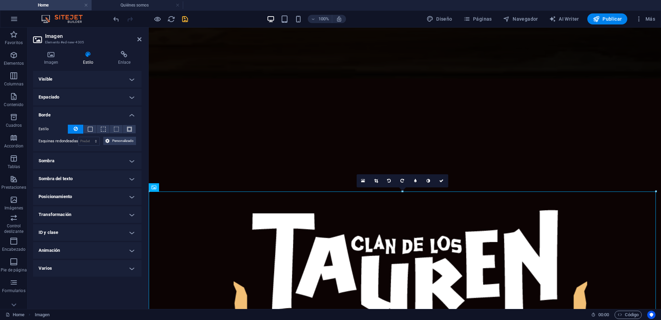
click at [132, 110] on h4 "Borde" at bounding box center [87, 113] width 109 height 12
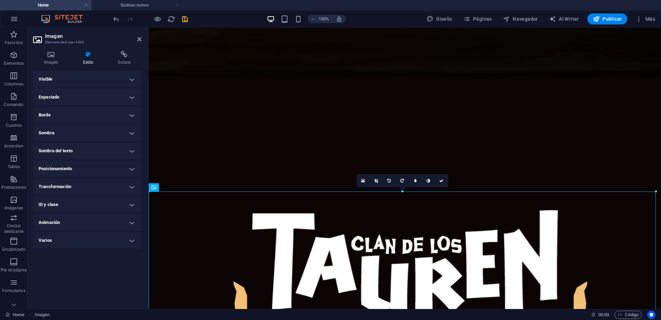
click at [130, 122] on h4 "Borde" at bounding box center [87, 115] width 109 height 17
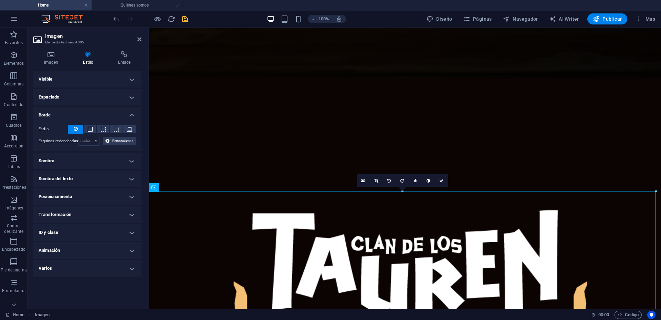
click at [130, 122] on div "Estilo - Ancho 1 automático px rem % vh vw Personalizado Personalizado 1 automá…" at bounding box center [87, 135] width 109 height 32
click at [133, 114] on h4 "Borde" at bounding box center [87, 113] width 109 height 12
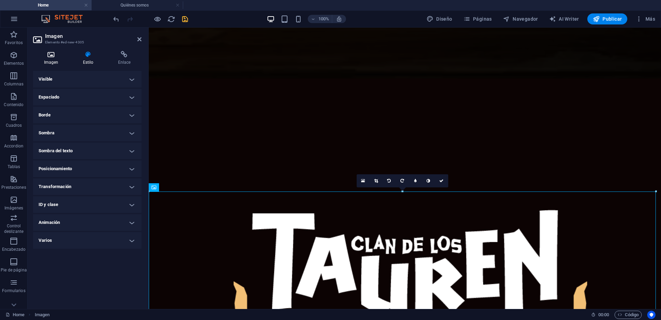
click at [52, 59] on h4 "Imagen" at bounding box center [52, 58] width 39 height 14
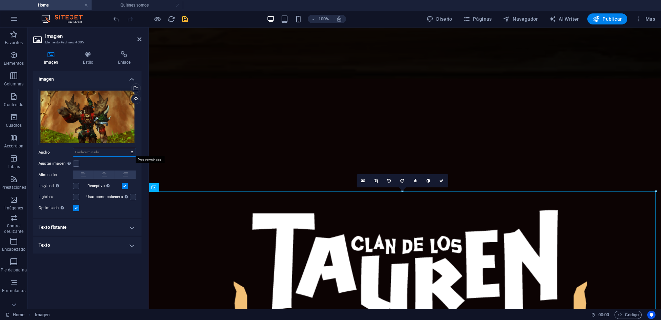
click at [132, 152] on select "Predeterminado automático px rem % em vh vw" at bounding box center [104, 152] width 62 height 8
click at [76, 165] on label at bounding box center [76, 164] width 6 height 6
click at [0, 0] on input "Ajustar imagen Ajustar imagen automáticamente a un ancho y alto fijo" at bounding box center [0, 0] width 0 height 0
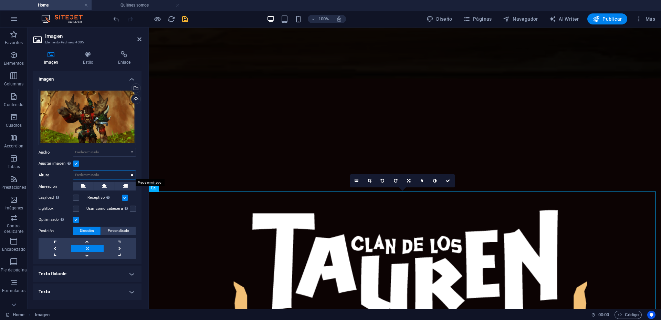
click at [127, 174] on select "Predeterminado automático px" at bounding box center [104, 175] width 62 height 8
select select "px"
click at [126, 171] on select "Predeterminado automático px" at bounding box center [104, 175] width 62 height 8
click at [107, 175] on div "Automáticamente cargar tamaños optimizados de smartphone e imagen retina." at bounding box center [87, 183] width 55 height 21
click at [0, 0] on input "Receptivo Automáticamente cargar tamaños optimizados de smartphone e imagen ret…" at bounding box center [0, 0] width 0 height 0
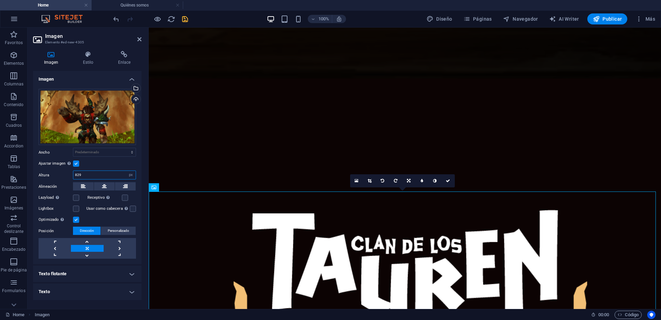
click at [117, 176] on input "829" at bounding box center [104, 175] width 62 height 8
click at [110, 175] on input "829" at bounding box center [104, 175] width 62 height 8
click at [88, 174] on input "829" at bounding box center [104, 175] width 62 height 8
drag, startPoint x: 88, startPoint y: 174, endPoint x: 56, endPoint y: 172, distance: 31.8
click at [56, 172] on div "Altura 829 Predeterminado automático px" at bounding box center [87, 175] width 97 height 9
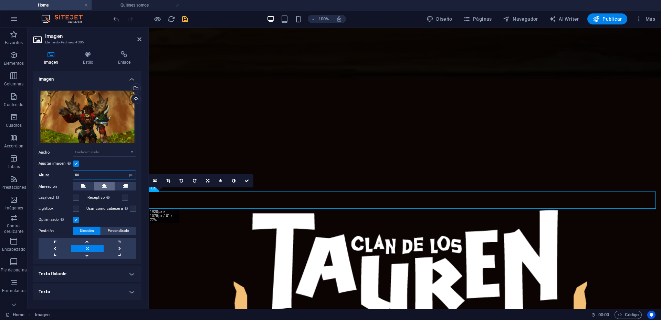
type input "50"
click at [101, 185] on button at bounding box center [104, 186] width 21 height 8
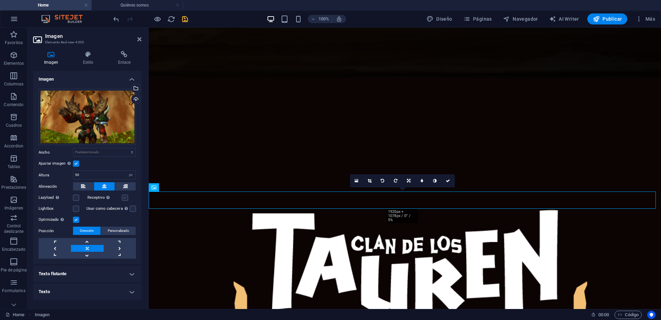
click at [124, 196] on label at bounding box center [125, 198] width 6 height 6
click at [0, 0] on input "Receptivo Automáticamente cargar tamaños optimizados de smartphone e imagen ret…" at bounding box center [0, 0] width 0 height 0
click at [124, 196] on label at bounding box center [125, 198] width 6 height 6
click at [0, 0] on input "Receptivo Automáticamente cargar tamaños optimizados de smartphone e imagen ret…" at bounding box center [0, 0] width 0 height 0
click at [136, 209] on div "Arrastra archivos aquí, haz clic para escoger archivos o selecciona archivos de…" at bounding box center [87, 173] width 109 height 181
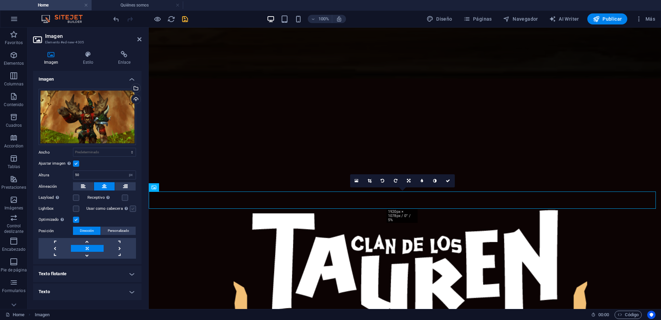
click at [132, 209] on label at bounding box center [133, 209] width 6 height 6
click at [0, 0] on input "Usar como cabecera La imagen se ajustará en una etiqueta de cabecera H1. Result…" at bounding box center [0, 0] width 0 height 0
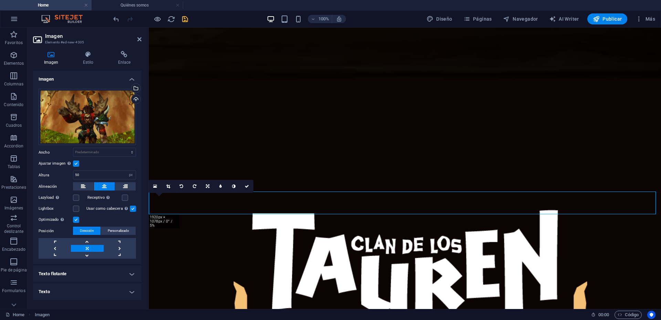
click at [132, 209] on label at bounding box center [133, 209] width 6 height 6
click at [0, 0] on input "Usar como cabecera La imagen se ajustará en una etiqueta de cabecera H1. Result…" at bounding box center [0, 0] width 0 height 0
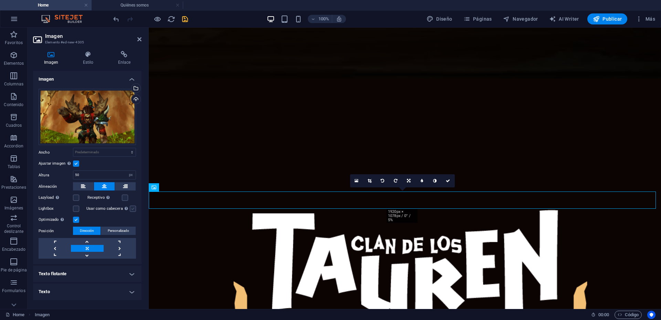
click at [132, 209] on label at bounding box center [133, 209] width 6 height 6
click at [0, 0] on input "Usar como cabecera La imagen se ajustará en una etiqueta de cabecera H1. Result…" at bounding box center [0, 0] width 0 height 0
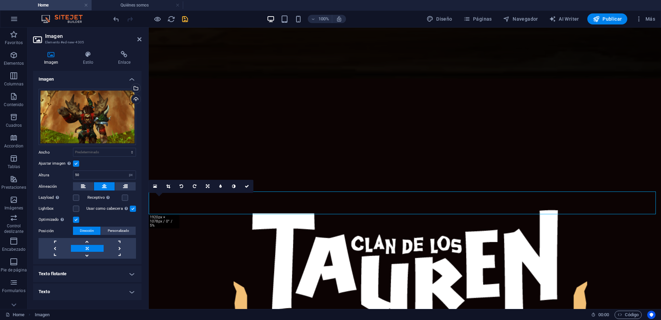
click at [132, 209] on label at bounding box center [133, 209] width 6 height 6
click at [0, 0] on input "Usar como cabecera La imagen se ajustará en una etiqueta de cabecera H1. Result…" at bounding box center [0, 0] width 0 height 0
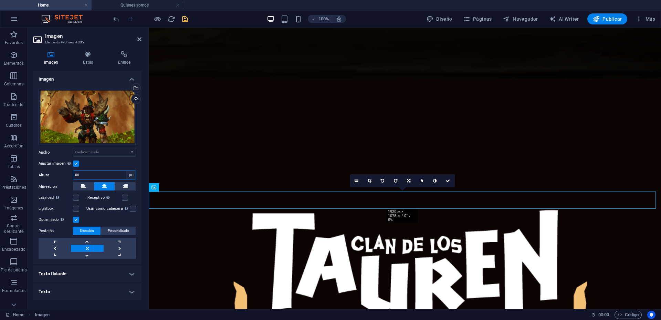
click at [130, 177] on select "Predeterminado automático px" at bounding box center [131, 175] width 10 height 8
select select "default"
click at [126, 171] on select "Predeterminado automático px" at bounding box center [131, 175] width 10 height 8
select select "DISABLED_OPTION_VALUE"
click at [77, 209] on label at bounding box center [76, 209] width 6 height 6
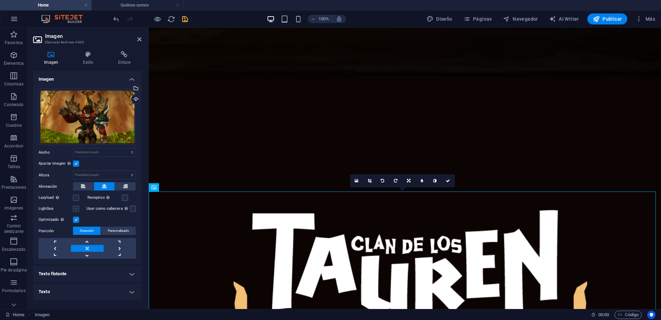
click at [0, 0] on input "Lightbox" at bounding box center [0, 0] width 0 height 0
click at [77, 209] on label at bounding box center [76, 209] width 6 height 6
click at [0, 0] on input "Lightbox" at bounding box center [0, 0] width 0 height 0
click at [116, 229] on span "Personalizado" at bounding box center [118, 231] width 21 height 8
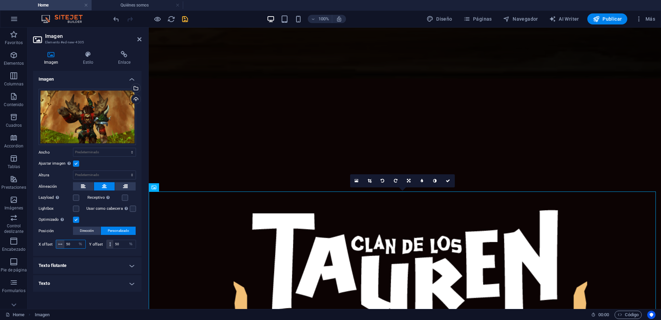
drag, startPoint x: 69, startPoint y: 243, endPoint x: 54, endPoint y: 244, distance: 15.5
click at [54, 244] on div "X offset 50 px rem % vh vw" at bounding box center [62, 244] width 47 height 9
click at [81, 254] on div "Arrastra archivos aquí, haz clic para escoger archivos o selecciona archivos de…" at bounding box center [87, 169] width 109 height 173
click at [73, 244] on input "100" at bounding box center [74, 244] width 21 height 8
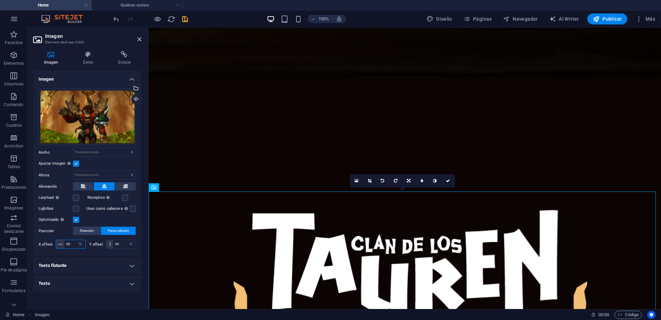
type input "50"
click at [89, 228] on span "Dirección" at bounding box center [87, 231] width 14 height 8
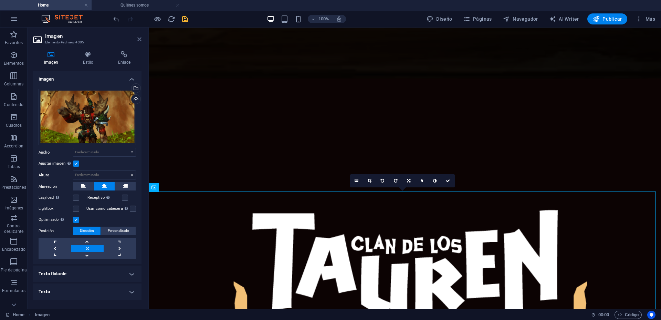
click at [140, 42] on icon at bounding box center [139, 40] width 4 height 6
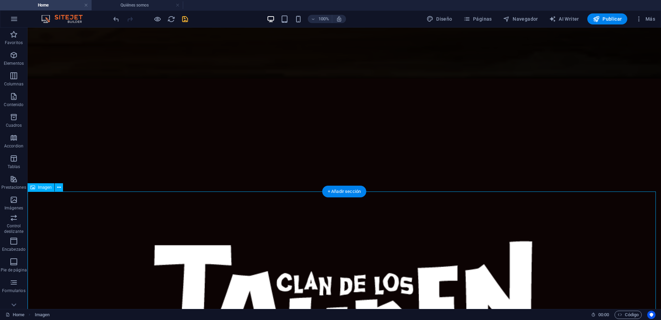
click at [61, 186] on button at bounding box center [59, 187] width 8 height 8
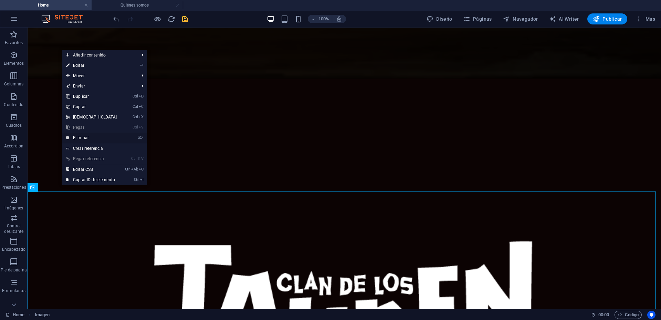
drag, startPoint x: 56, startPoint y: 108, endPoint x: 83, endPoint y: 135, distance: 39.0
click at [83, 135] on link "⌦ Eliminar" at bounding box center [91, 138] width 59 height 10
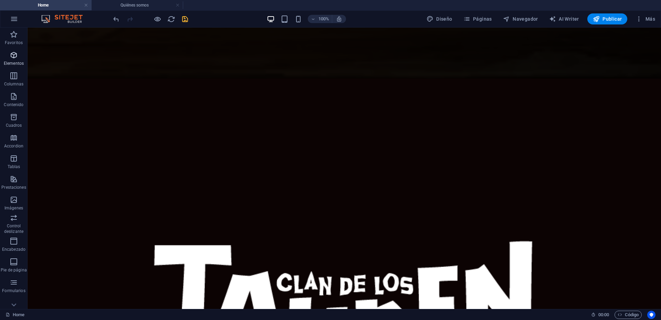
click at [12, 59] on icon "button" at bounding box center [14, 55] width 8 height 8
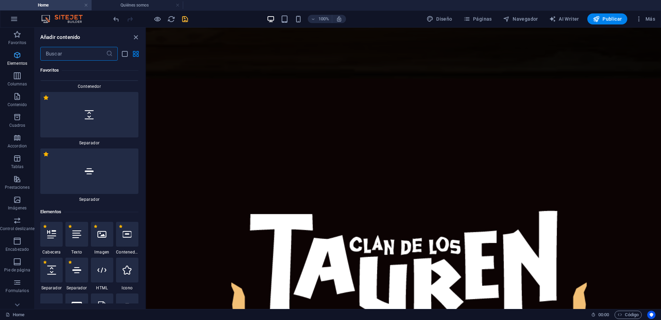
scroll to position [356, 0]
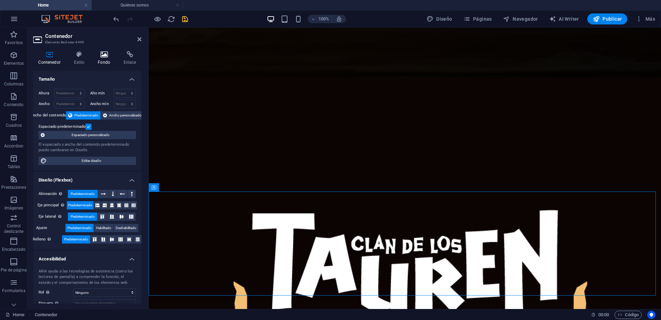
click at [105, 58] on h4 "Fondo" at bounding box center [106, 58] width 26 height 14
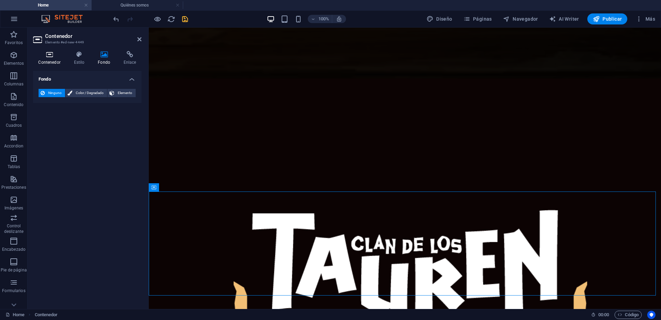
click at [47, 60] on h4 "Contenedor" at bounding box center [50, 58] width 35 height 14
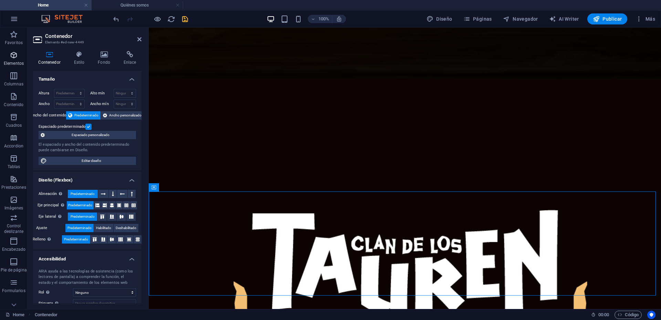
click at [17, 60] on span "Elementos" at bounding box center [14, 59] width 28 height 17
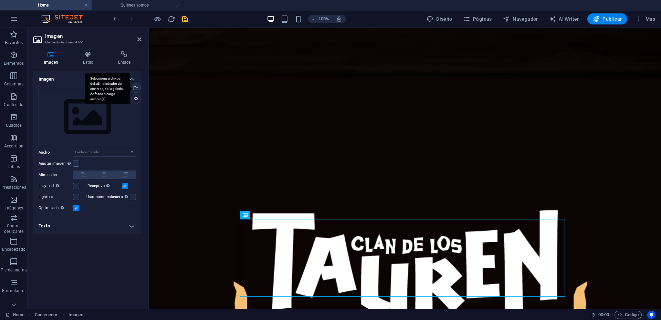
click at [136, 89] on div "Selecciona archivos del administrador de archivos, de la galería de fotos o car…" at bounding box center [135, 89] width 10 height 10
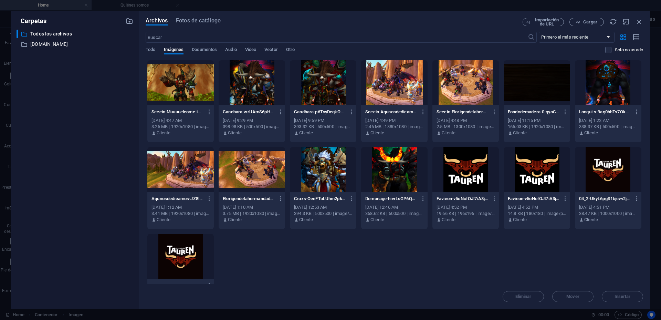
click at [169, 86] on div at bounding box center [180, 82] width 66 height 45
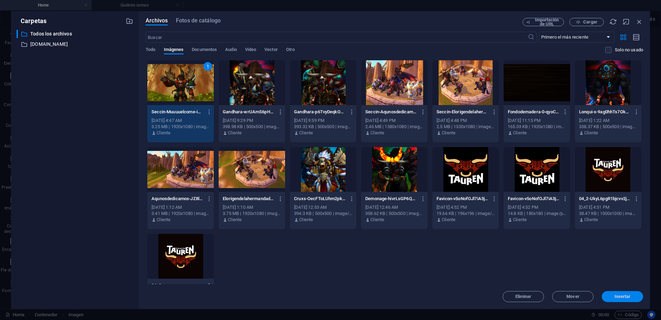
drag, startPoint x: 630, startPoint y: 295, endPoint x: 482, endPoint y: 268, distance: 151.4
click at [630, 295] on span "Insertar" at bounding box center [623, 297] width 16 height 4
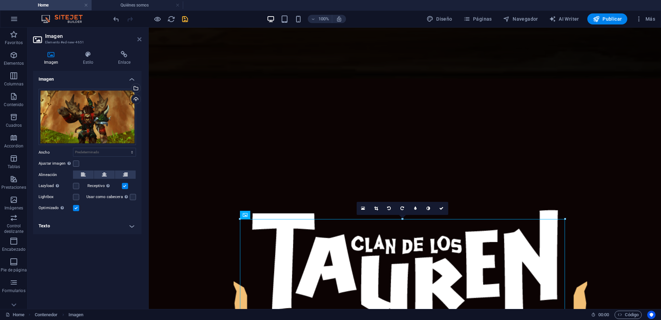
click at [140, 40] on icon at bounding box center [139, 40] width 4 height 6
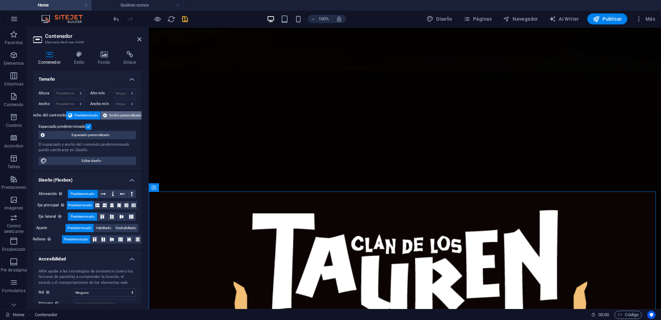
click at [116, 114] on span "Ancho personalizado" at bounding box center [125, 115] width 32 height 8
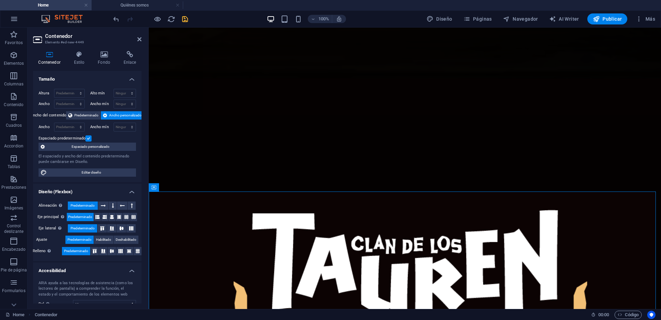
click at [88, 136] on label at bounding box center [88, 138] width 6 height 6
click at [0, 0] on input "Espaciado predeterminado" at bounding box center [0, 0] width 0 height 0
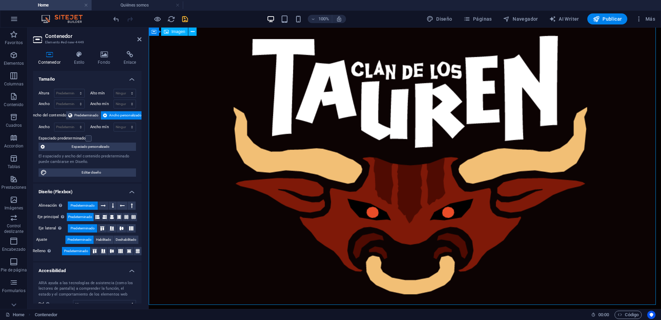
scroll to position [177, 0]
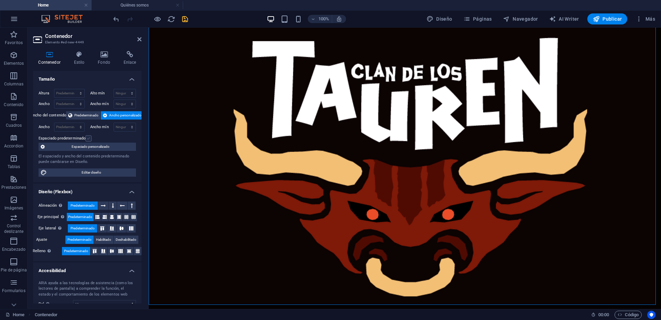
click at [89, 137] on label at bounding box center [88, 138] width 6 height 6
click at [0, 0] on input "Espaciado predeterminado" at bounding box center [0, 0] width 0 height 0
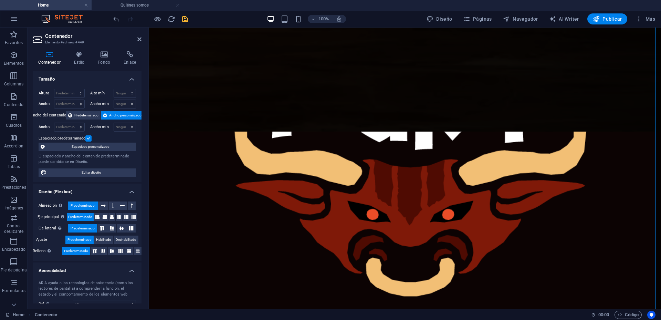
click at [89, 137] on label at bounding box center [88, 138] width 6 height 6
click at [0, 0] on input "Espaciado predeterminado" at bounding box center [0, 0] width 0 height 0
click at [91, 146] on span "Espaciado personalizado" at bounding box center [90, 147] width 87 height 8
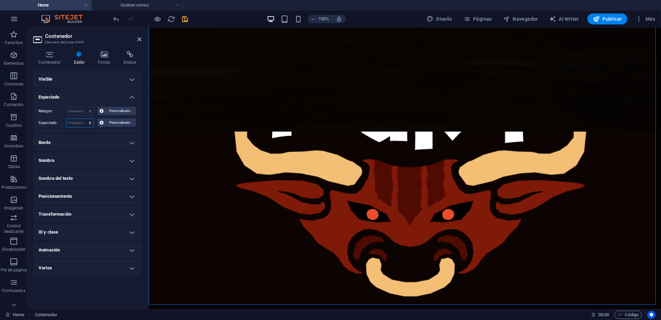
click at [89, 122] on select "Predeterminado px rem % vh vw Personalizado" at bounding box center [79, 123] width 27 height 8
select select "rem"
click at [84, 119] on select "Predeterminado px rem % vh vw Personalizado" at bounding box center [79, 123] width 27 height 8
click at [80, 124] on input "0" at bounding box center [79, 123] width 27 height 8
drag, startPoint x: 78, startPoint y: 124, endPoint x: 54, endPoint y: 123, distance: 24.1
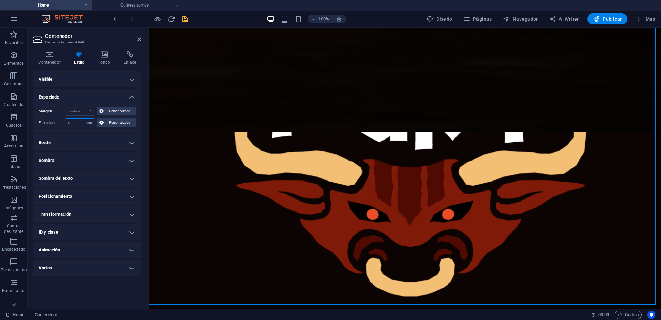
click at [52, 122] on div "Espaciado 0 Predeterminado px rem % vh vw Personalizado Personalizado" at bounding box center [87, 123] width 97 height 9
type input "5"
click at [87, 124] on select "Predeterminado px rem % vh vw Personalizado" at bounding box center [89, 123] width 10 height 8
select select "default"
click at [84, 119] on select "Predeterminado px rem % vh vw Personalizado" at bounding box center [89, 123] width 10 height 8
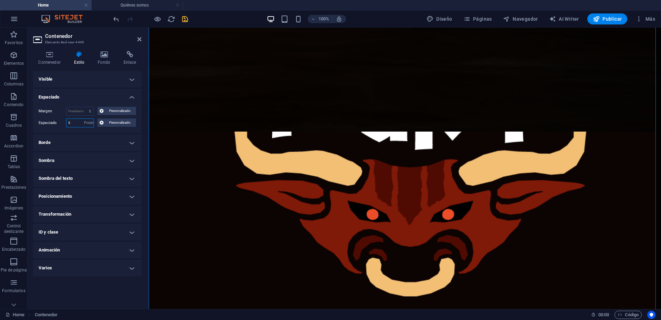
select select "DISABLED_OPTION_VALUE"
click at [50, 64] on h4 "Contenedor" at bounding box center [50, 58] width 35 height 14
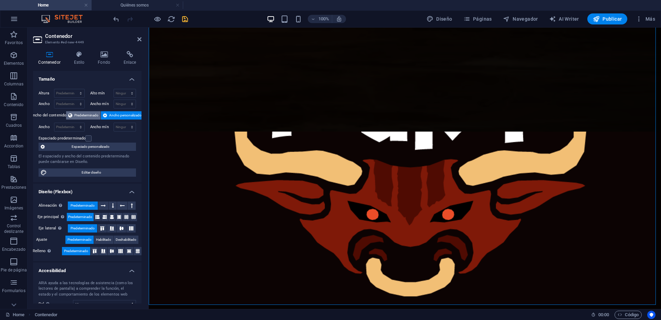
click at [77, 115] on span "Predeterminado" at bounding box center [86, 115] width 24 height 8
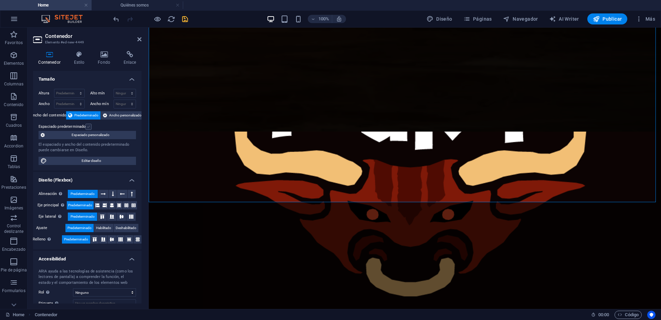
click at [89, 129] on label at bounding box center [88, 127] width 6 height 6
click at [0, 0] on input "Espaciado predeterminado" at bounding box center [0, 0] width 0 height 0
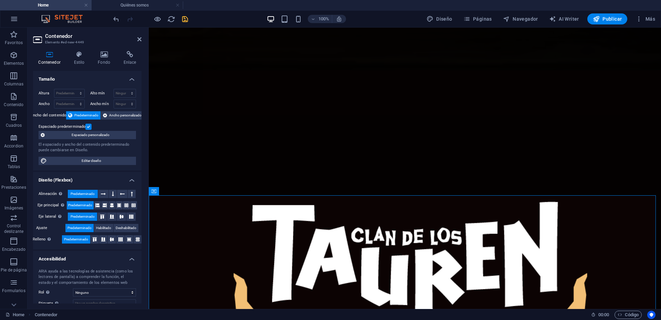
scroll to position [34, 0]
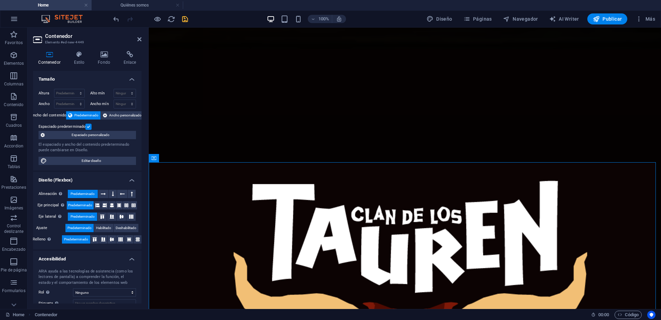
click at [88, 124] on label at bounding box center [88, 127] width 6 height 6
click at [0, 0] on input "Espaciado predeterminado" at bounding box center [0, 0] width 0 height 0
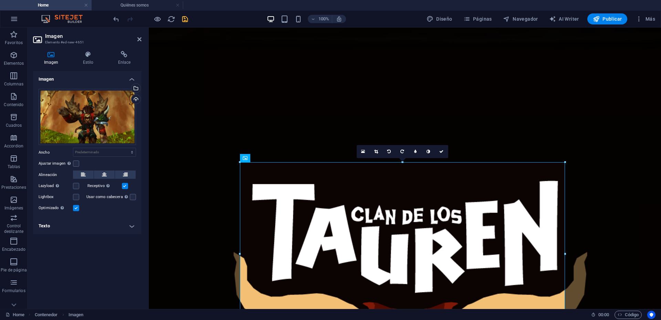
click at [88, 50] on div "Imagen Estilo Enlace Imagen Arrastra archivos aquí, haz clic para escoger archi…" at bounding box center [88, 177] width 120 height 264
click at [88, 58] on icon at bounding box center [88, 54] width 32 height 7
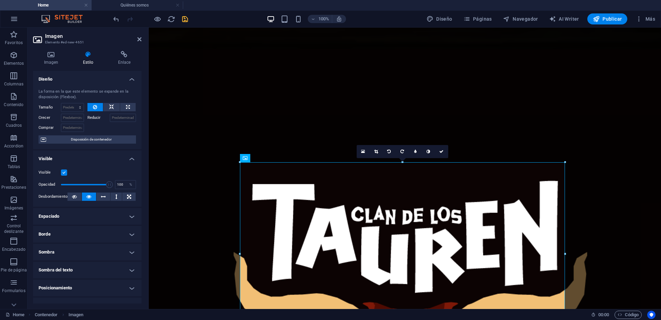
click at [68, 173] on div "Visible" at bounding box center [87, 172] width 97 height 8
click at [65, 173] on label at bounding box center [64, 173] width 6 height 6
click at [0, 0] on input "Visible" at bounding box center [0, 0] width 0 height 0
click at [65, 174] on label at bounding box center [64, 173] width 6 height 6
click at [0, 0] on input "Visible" at bounding box center [0, 0] width 0 height 0
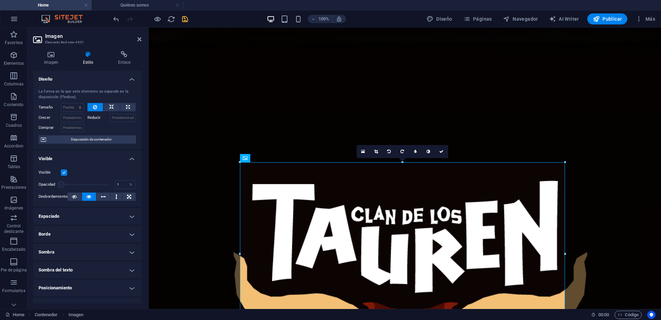
drag, startPoint x: 107, startPoint y: 184, endPoint x: 51, endPoint y: 181, distance: 56.6
click at [51, 181] on div "Opacidad 1 %" at bounding box center [87, 184] width 97 height 10
type input "100"
drag, startPoint x: 60, startPoint y: 184, endPoint x: 134, endPoint y: 185, distance: 74.1
click at [134, 185] on div "Opacidad 100 %" at bounding box center [87, 184] width 97 height 10
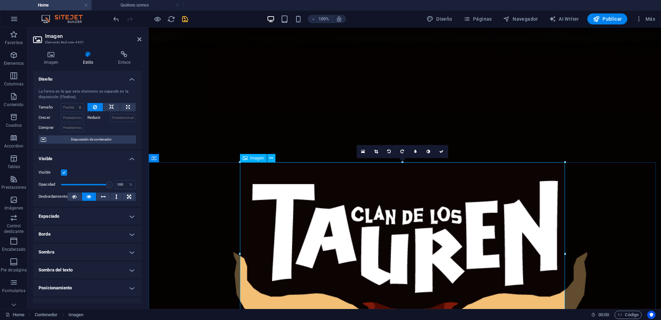
click at [272, 159] on icon at bounding box center [271, 158] width 4 height 7
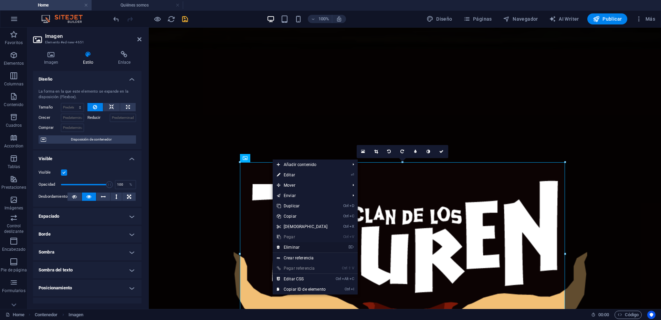
click at [291, 246] on link "⌦ Eliminar" at bounding box center [302, 247] width 59 height 10
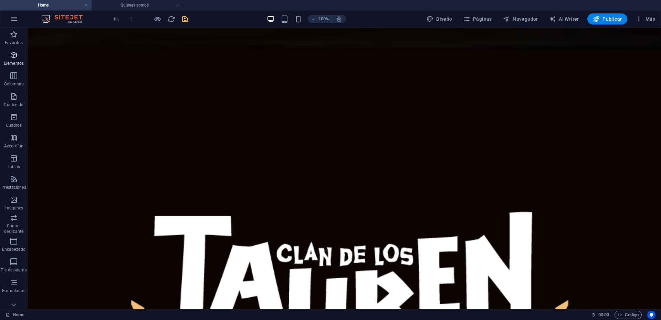
click at [15, 58] on icon "button" at bounding box center [14, 55] width 8 height 8
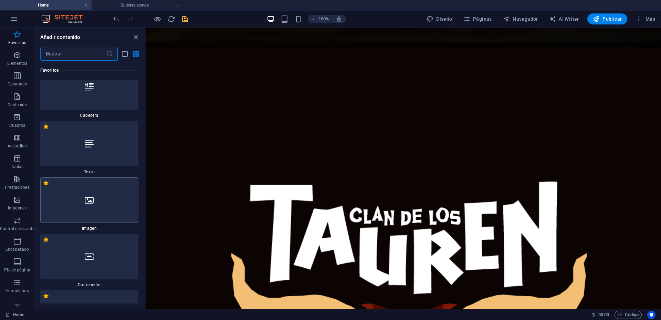
scroll to position [0, 0]
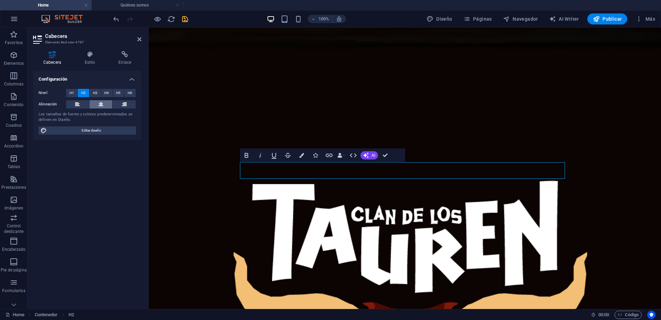
click at [101, 102] on icon at bounding box center [101, 104] width 5 height 8
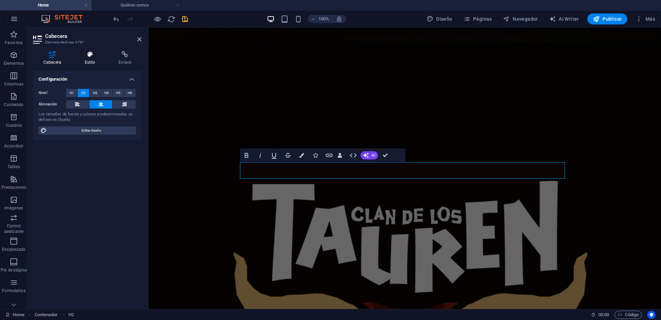
click at [89, 53] on icon at bounding box center [89, 54] width 31 height 7
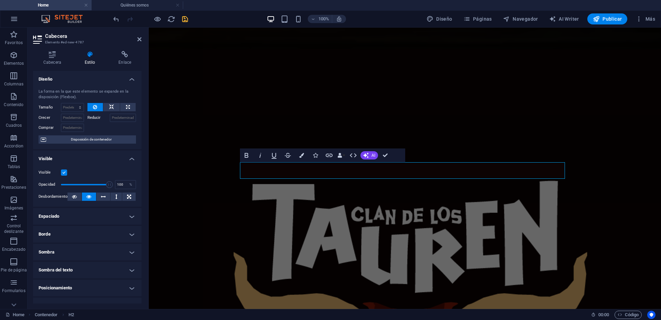
click at [64, 173] on label at bounding box center [64, 173] width 6 height 6
click at [0, 0] on input "Visible" at bounding box center [0, 0] width 0 height 0
click at [66, 171] on label at bounding box center [64, 173] width 6 height 6
click at [0, 0] on input "Visible" at bounding box center [0, 0] width 0 height 0
type input "1"
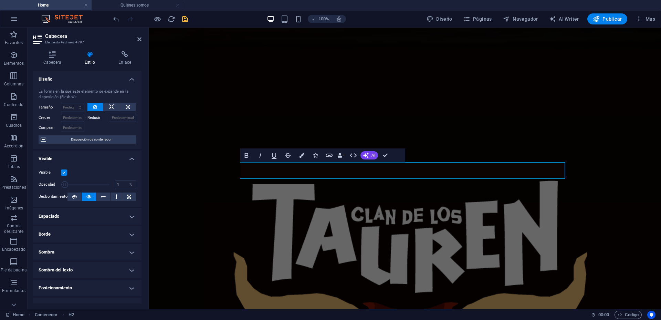
drag, startPoint x: 107, startPoint y: 185, endPoint x: 39, endPoint y: 178, distance: 67.8
click at [39, 178] on div "Visible Opacidad 1 % Desbordamiento" at bounding box center [87, 185] width 109 height 44
click at [129, 81] on h4 "Diseño" at bounding box center [87, 77] width 109 height 12
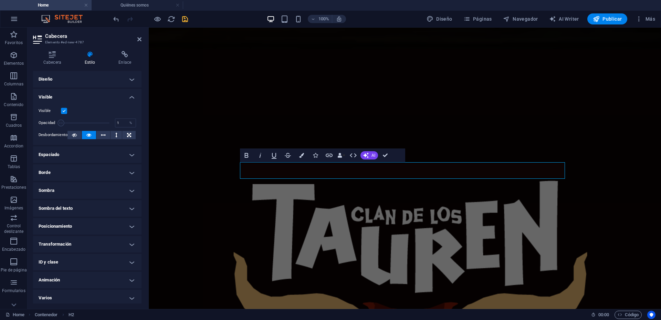
click at [130, 94] on h4 "Visible" at bounding box center [87, 95] width 109 height 12
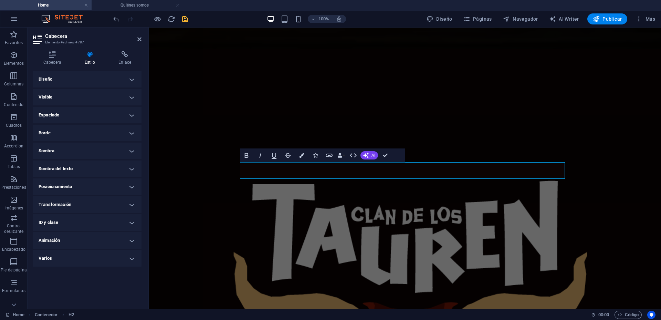
click at [135, 38] on h2 "Cabecera" at bounding box center [93, 36] width 96 height 6
click at [139, 36] on h2 "Cabecera" at bounding box center [93, 36] width 96 height 6
click at [138, 37] on icon at bounding box center [139, 40] width 4 height 6
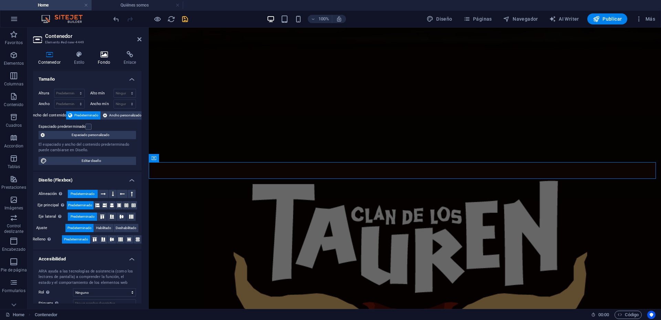
click at [105, 55] on icon at bounding box center [104, 54] width 23 height 7
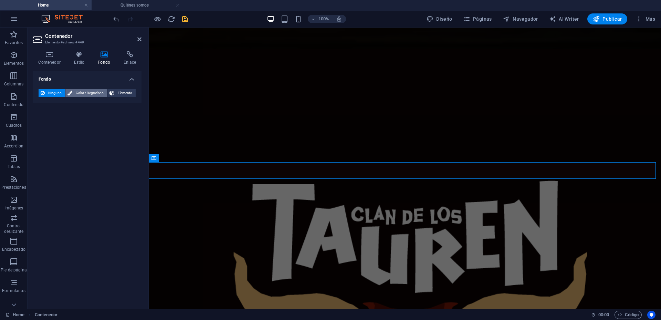
click at [93, 92] on span "Color / Degradado" at bounding box center [89, 93] width 31 height 8
click at [122, 93] on span "Elemento" at bounding box center [124, 93] width 17 height 8
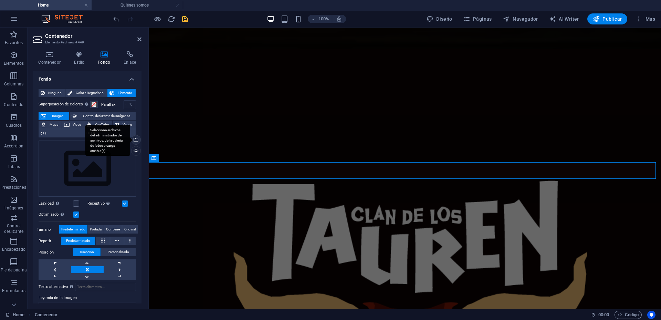
click at [135, 140] on div "Selecciona archivos del administrador de archivos, de la galería de fotos o car…" at bounding box center [135, 140] width 10 height 10
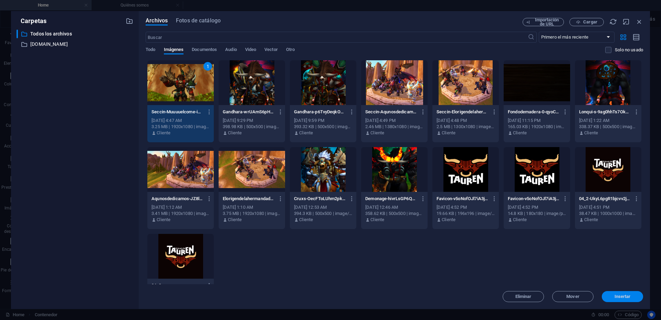
click at [624, 299] on span "Insertar" at bounding box center [623, 297] width 16 height 4
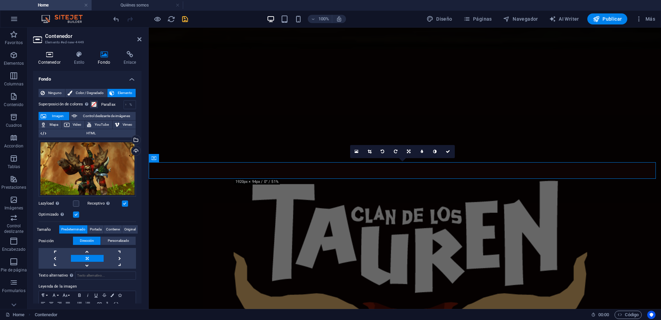
click at [48, 58] on h4 "Contenedor" at bounding box center [50, 58] width 35 height 14
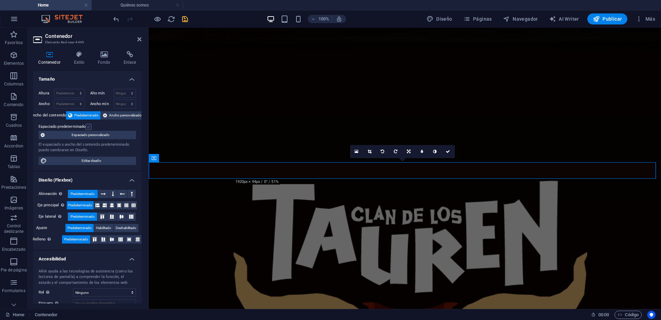
click at [89, 125] on label at bounding box center [88, 127] width 6 height 6
click at [0, 0] on input "Espaciado predeterminado" at bounding box center [0, 0] width 0 height 0
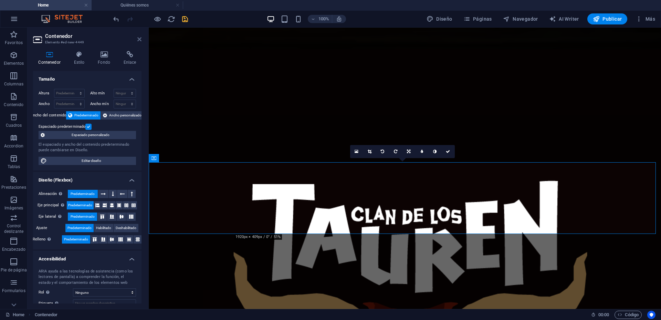
drag, startPoint x: 139, startPoint y: 39, endPoint x: 116, endPoint y: 29, distance: 24.7
click at [139, 39] on icon at bounding box center [139, 40] width 4 height 6
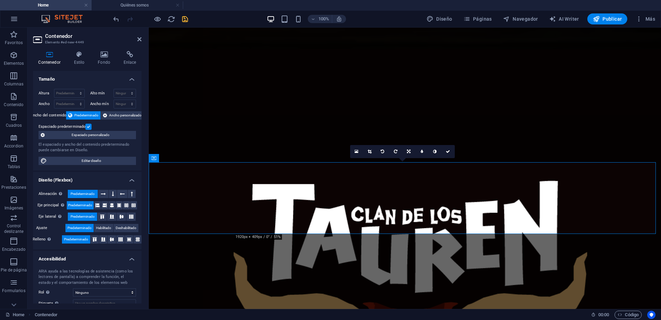
click at [89, 126] on label at bounding box center [88, 127] width 6 height 6
click at [0, 0] on input "Espaciado predeterminado" at bounding box center [0, 0] width 0 height 0
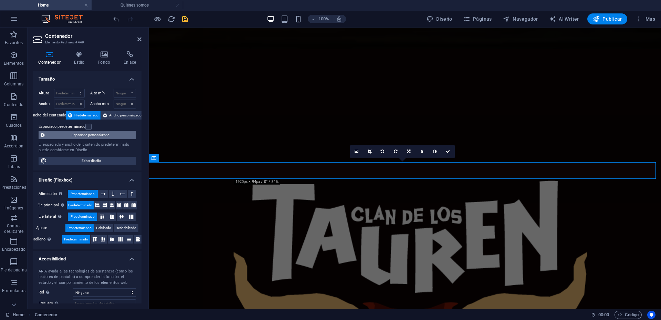
click at [80, 134] on span "Espaciado personalizado" at bounding box center [90, 135] width 87 height 8
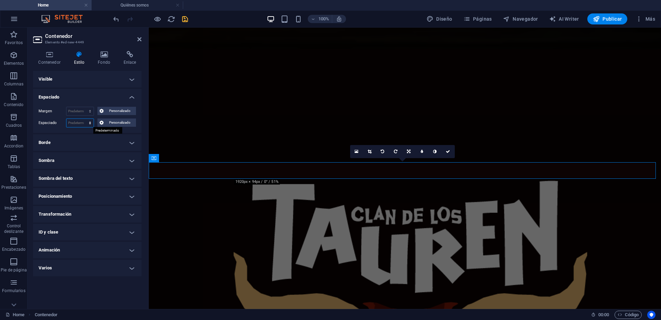
click at [88, 121] on select "Predeterminado px rem % vh vw Personalizado" at bounding box center [79, 123] width 27 height 8
select select "rem"
click at [84, 119] on select "Predeterminado px rem % vh vw Personalizado" at bounding box center [79, 123] width 27 height 8
click at [81, 124] on input "0" at bounding box center [79, 123] width 27 height 8
drag, startPoint x: 77, startPoint y: 124, endPoint x: 54, endPoint y: 122, distance: 22.8
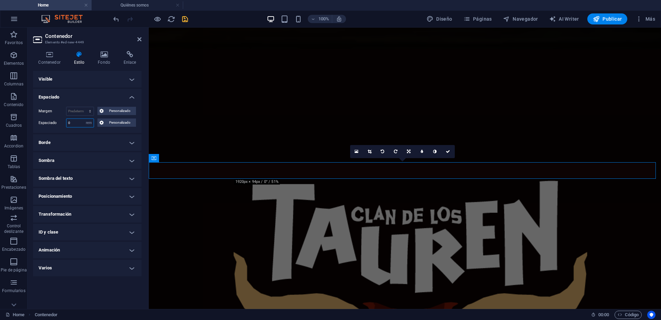
click at [54, 122] on div "Espaciado 0 Predeterminado px rem % vh vw Personalizado Personalizado" at bounding box center [87, 123] width 97 height 9
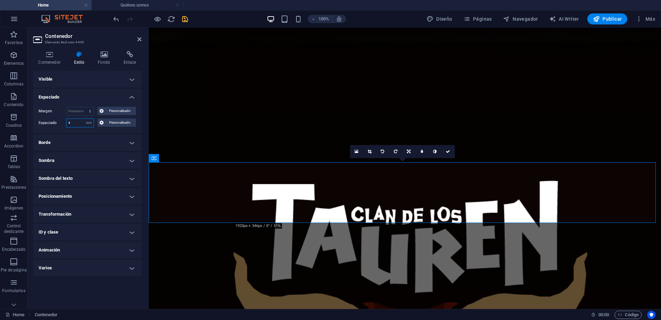
drag, startPoint x: 76, startPoint y: 120, endPoint x: 55, endPoint y: 120, distance: 21.0
click at [55, 120] on div "Espaciado 4 Predeterminado px rem % vh vw Personalizado Personalizado" at bounding box center [87, 123] width 97 height 9
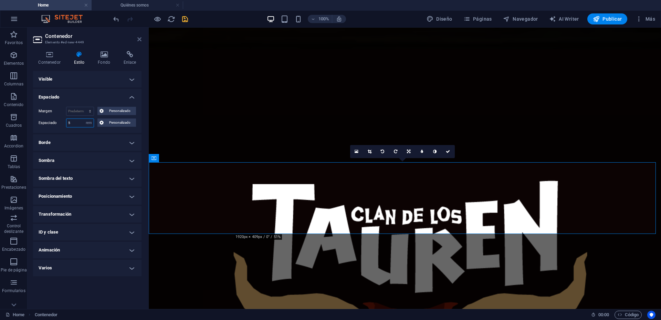
type input "5"
click at [138, 39] on icon at bounding box center [139, 40] width 4 height 6
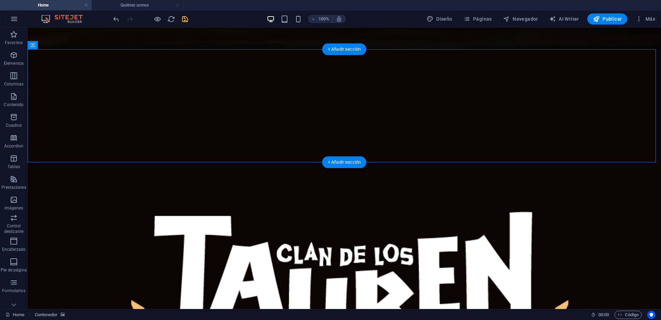
select select "rem"
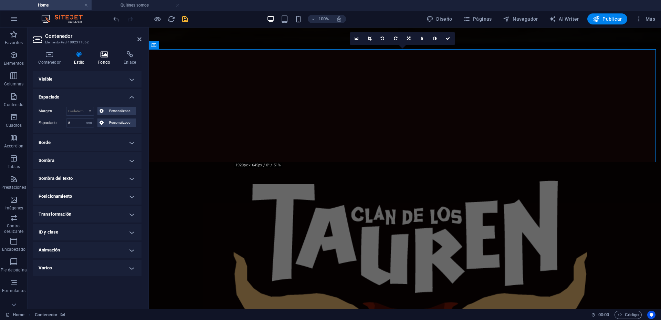
click at [110, 58] on h4 "Fondo" at bounding box center [106, 58] width 26 height 14
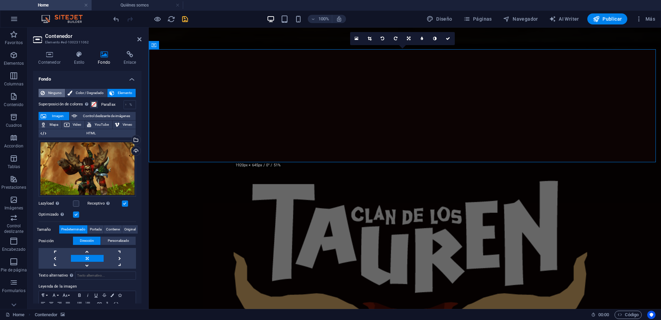
click at [58, 92] on span "Ninguno" at bounding box center [55, 93] width 16 height 8
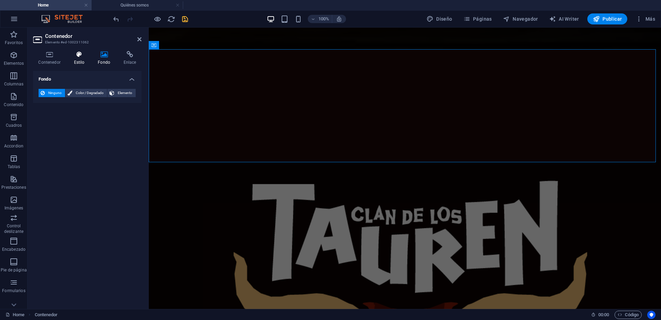
click at [76, 61] on h4 "Estilo" at bounding box center [81, 58] width 24 height 14
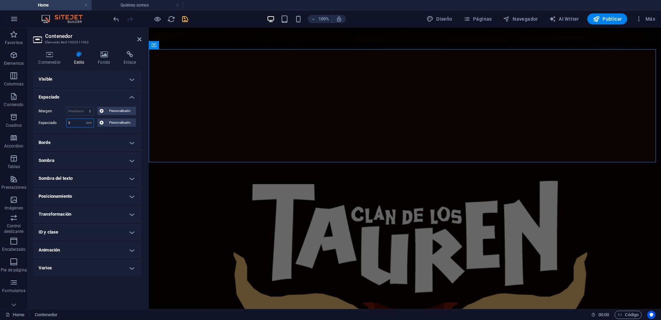
drag, startPoint x: 73, startPoint y: 122, endPoint x: 58, endPoint y: 121, distance: 14.8
click at [58, 121] on div "Espaciado 5 Predeterminado px rem % vh vw Personalizado Personalizado" at bounding box center [87, 123] width 97 height 9
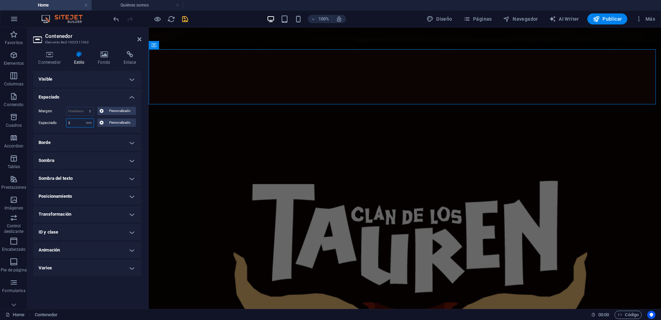
click at [53, 123] on div "Espaciado 2 Predeterminado px rem % vh vw Personalizado Personalizado" at bounding box center [87, 123] width 97 height 9
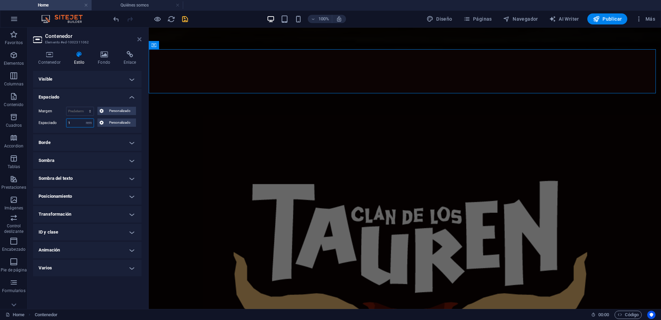
type input "1"
click at [138, 38] on icon at bounding box center [139, 40] width 4 height 6
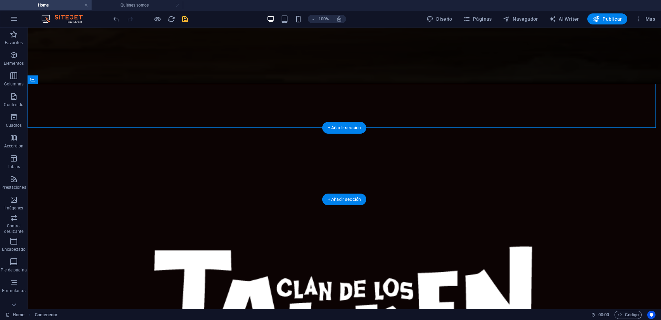
drag, startPoint x: 182, startPoint y: 175, endPoint x: 157, endPoint y: 135, distance: 46.7
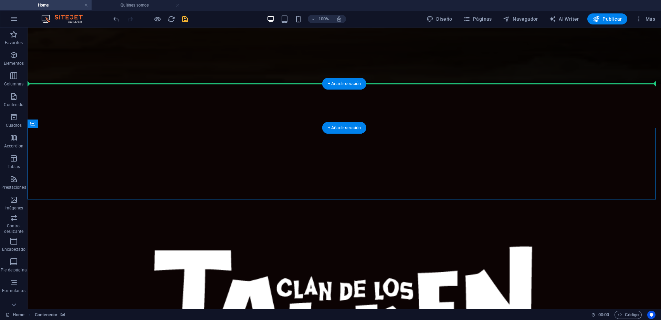
drag, startPoint x: 70, startPoint y: 152, endPoint x: 55, endPoint y: 96, distance: 57.3
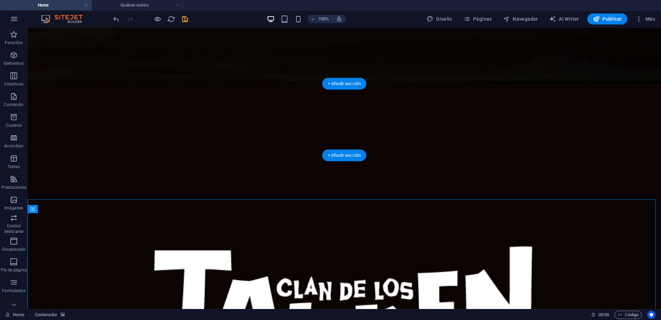
select select "rem"
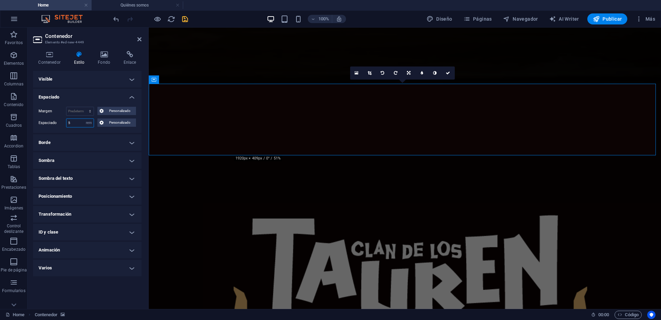
drag, startPoint x: 79, startPoint y: 121, endPoint x: 47, endPoint y: 122, distance: 31.7
click at [47, 122] on div "Espaciado 5 Predeterminado px rem % vh vw Personalizado Personalizado" at bounding box center [87, 123] width 97 height 9
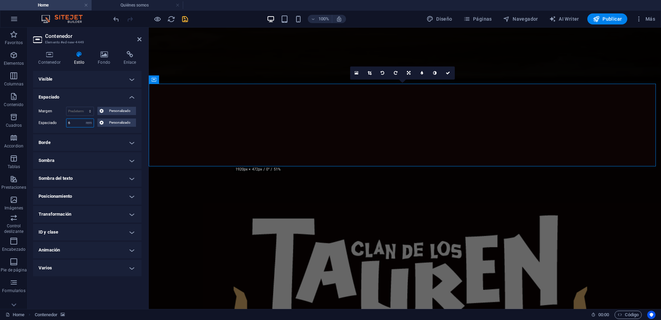
click at [72, 121] on input "6" at bounding box center [79, 123] width 27 height 8
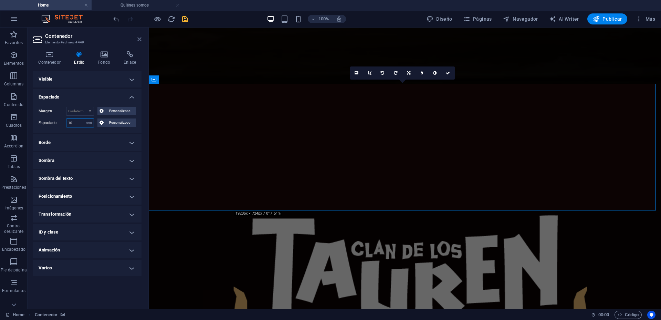
type input "10"
click at [140, 37] on icon at bounding box center [139, 40] width 4 height 6
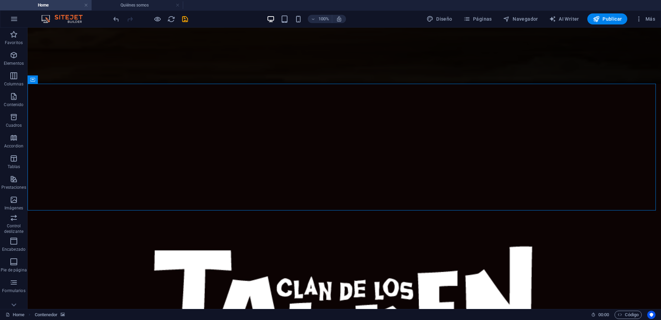
click at [183, 20] on icon "save" at bounding box center [185, 19] width 8 height 8
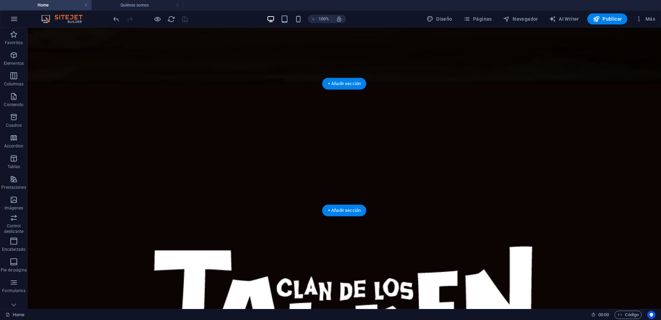
select select "rem"
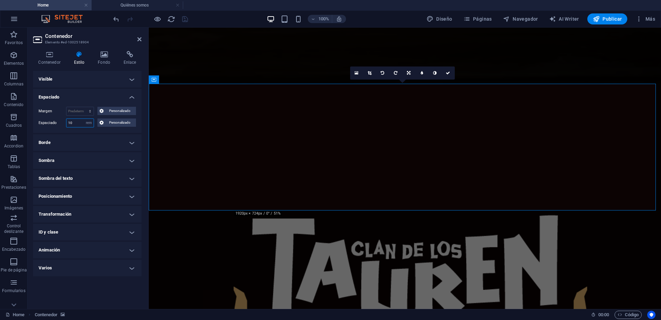
drag, startPoint x: 81, startPoint y: 123, endPoint x: 49, endPoint y: 119, distance: 33.0
click at [49, 119] on div "Espaciado 10 Predeterminado px rem % vh vw Personalizado Personalizado" at bounding box center [87, 123] width 97 height 9
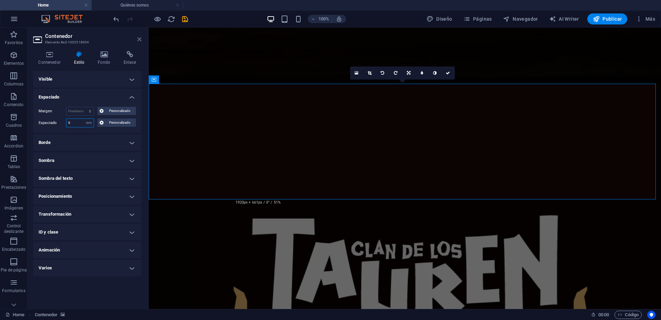
type input "9"
click at [138, 42] on link at bounding box center [139, 40] width 4 height 6
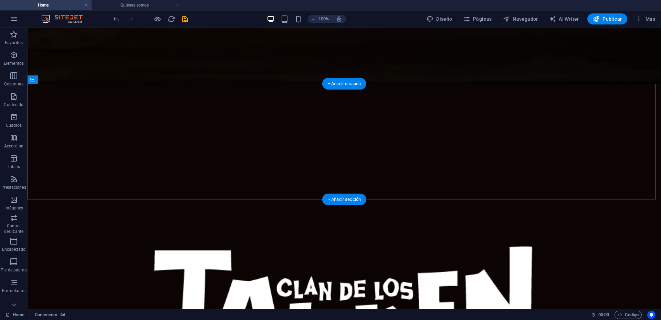
select select "rem"
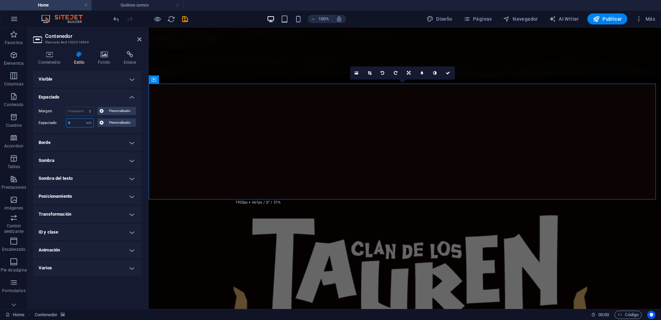
drag, startPoint x: 81, startPoint y: 122, endPoint x: 49, endPoint y: 121, distance: 31.4
click at [50, 121] on div "Espaciado 9 Predeterminado px rem % vh vw Personalizado Personalizado" at bounding box center [87, 123] width 97 height 9
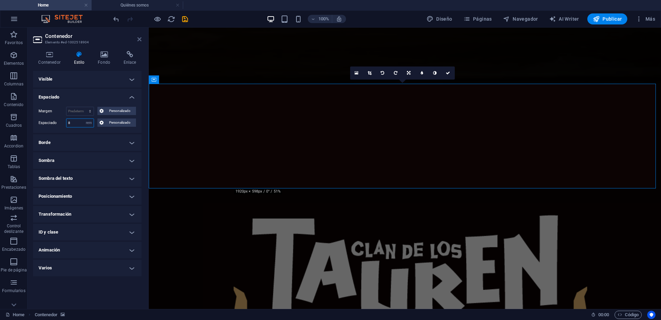
type input "8"
click at [138, 39] on icon at bounding box center [139, 40] width 4 height 6
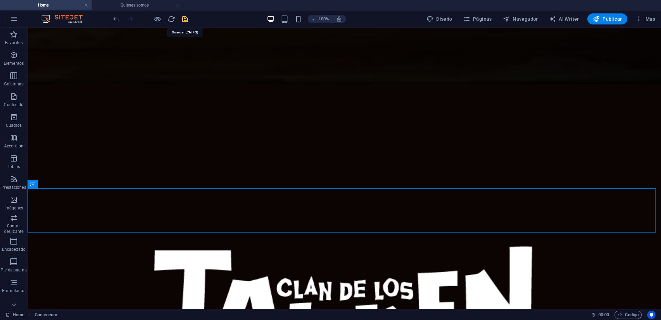
click at [187, 20] on icon "save" at bounding box center [185, 19] width 8 height 8
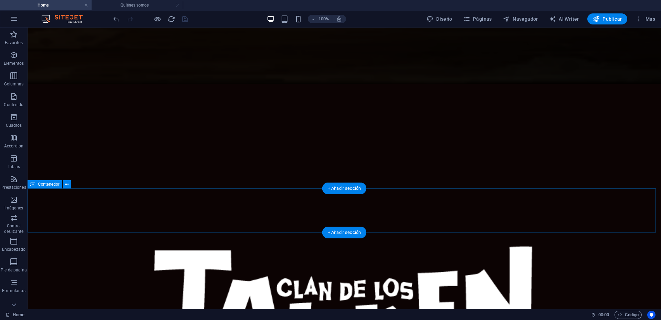
select select "rem"
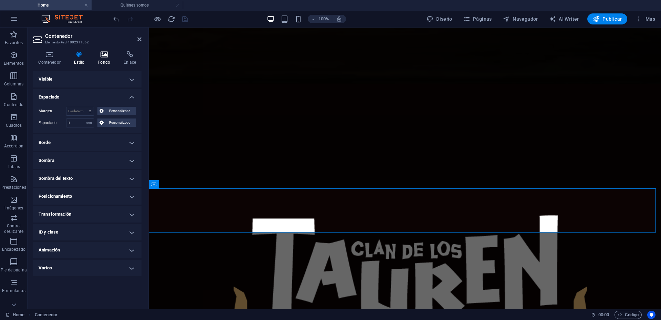
click at [111, 59] on h4 "Fondo" at bounding box center [106, 58] width 26 height 14
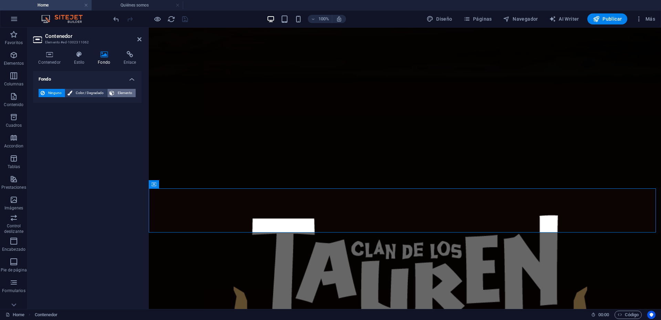
click at [123, 95] on span "Elemento" at bounding box center [124, 93] width 17 height 8
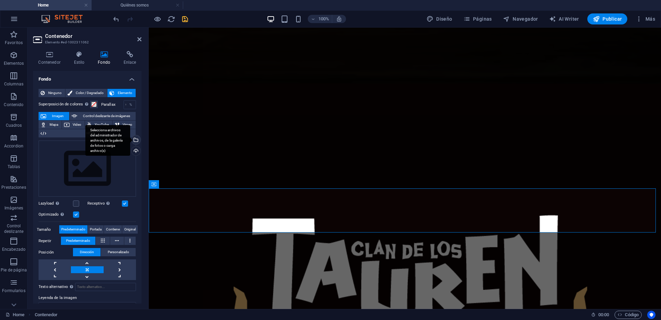
click at [130, 141] on div "Selecciona archivos del administrador de archivos, de la galería de fotos o car…" at bounding box center [107, 140] width 45 height 31
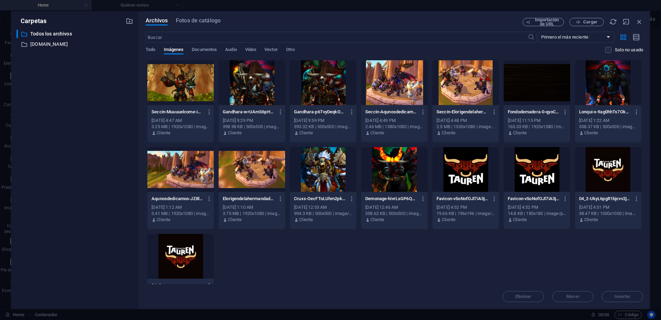
click at [523, 88] on div at bounding box center [537, 82] width 66 height 45
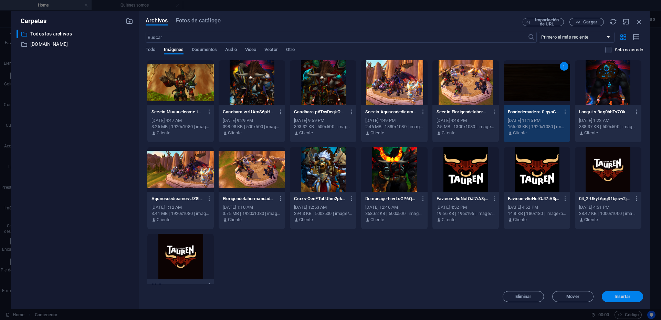
click at [626, 296] on span "Insertar" at bounding box center [623, 297] width 16 height 4
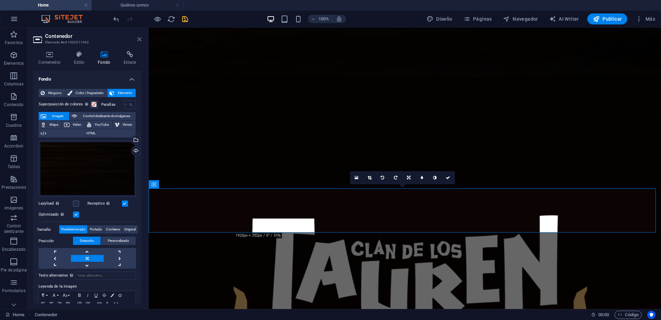
click at [140, 39] on icon at bounding box center [139, 40] width 4 height 6
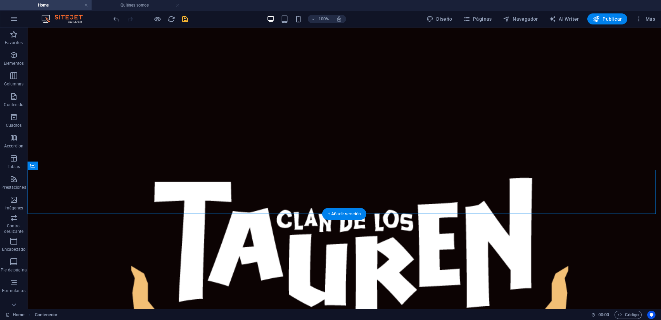
scroll to position [69, 0]
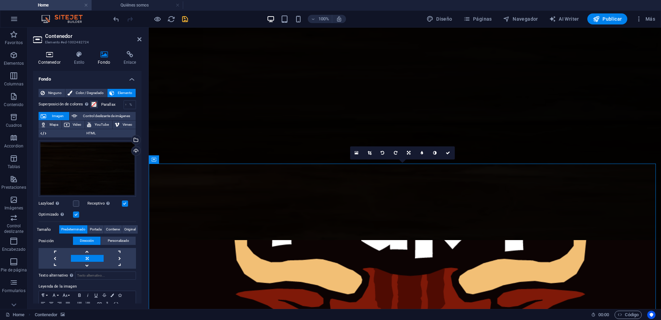
click at [49, 62] on h4 "Contenedor" at bounding box center [50, 58] width 35 height 14
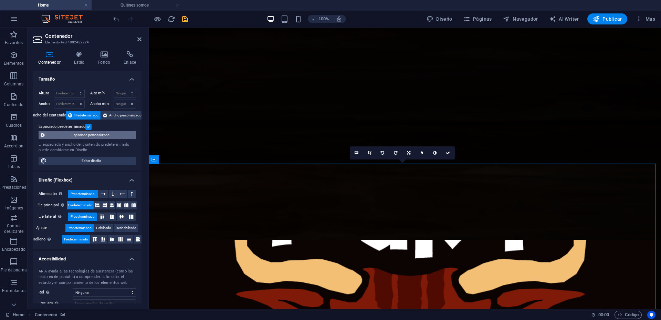
click at [85, 134] on span "Espaciado personalizado" at bounding box center [90, 135] width 87 height 8
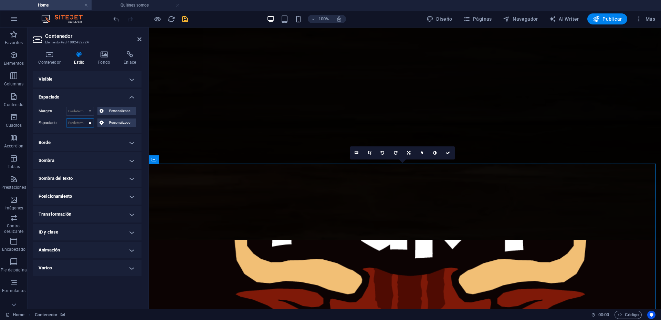
click at [91, 121] on select "Predeterminado px rem % vh vw Personalizado" at bounding box center [79, 123] width 27 height 8
select select "rem"
click at [84, 119] on select "Predeterminado px rem % vh vw Personalizado" at bounding box center [79, 123] width 27 height 8
type input "0"
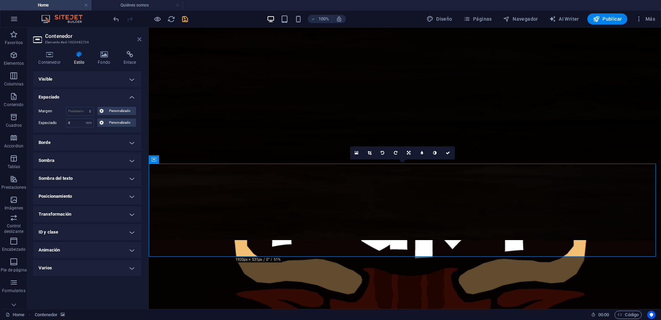
click at [138, 39] on icon at bounding box center [139, 40] width 4 height 6
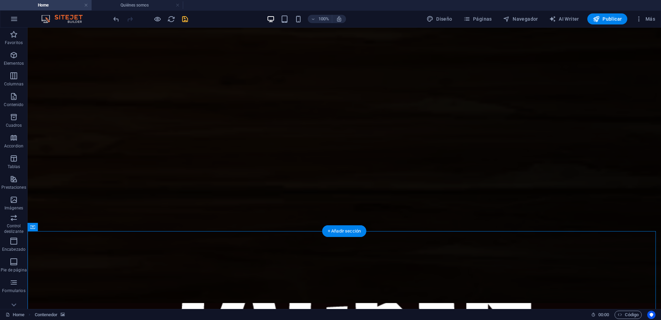
scroll to position [0, 0]
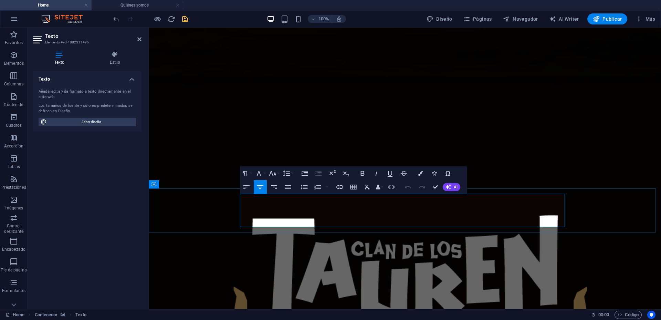
click at [261, 183] on icon "button" at bounding box center [260, 187] width 8 height 8
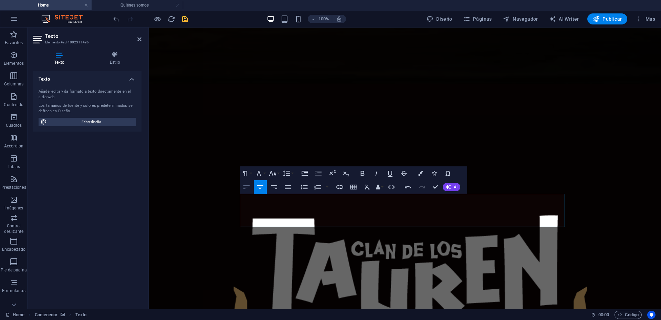
click at [248, 185] on icon "button" at bounding box center [247, 187] width 8 height 8
click at [263, 185] on icon "button" at bounding box center [260, 187] width 8 height 8
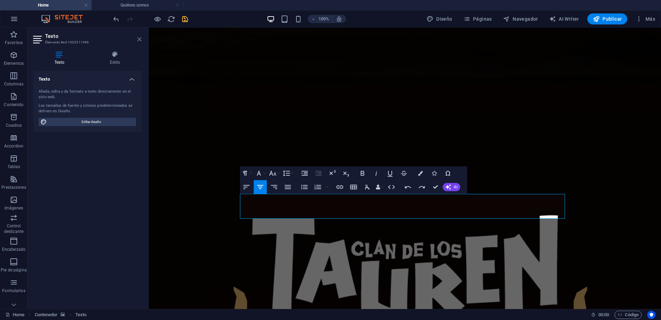
click at [140, 38] on icon at bounding box center [139, 40] width 4 height 6
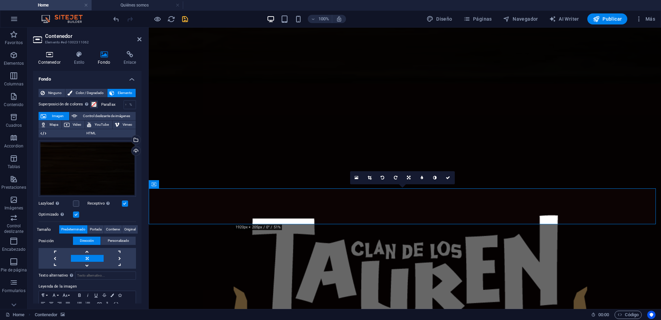
click at [47, 56] on icon at bounding box center [49, 54] width 33 height 7
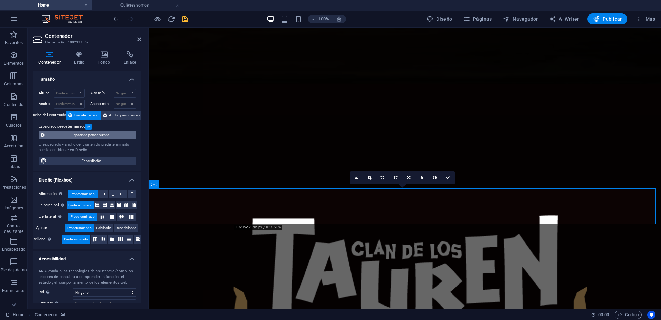
click at [81, 133] on span "Espaciado personalizado" at bounding box center [90, 135] width 87 height 8
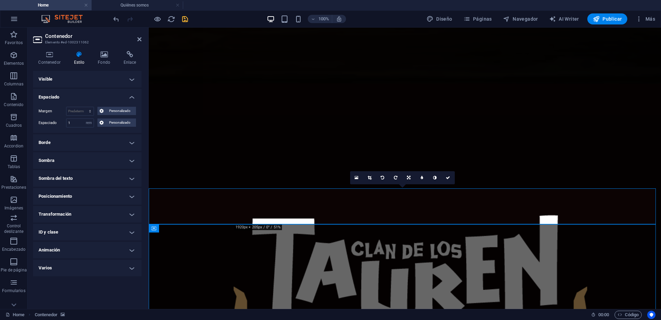
select select "rem"
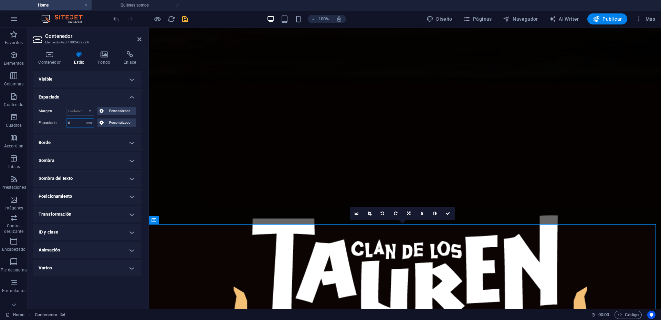
drag, startPoint x: 79, startPoint y: 121, endPoint x: 60, endPoint y: 123, distance: 19.7
click at [58, 121] on div "Espaciado 0 Predeterminado px rem % vh vw Personalizado Personalizado" at bounding box center [87, 123] width 97 height 9
type input "1"
click at [140, 38] on icon at bounding box center [139, 40] width 4 height 6
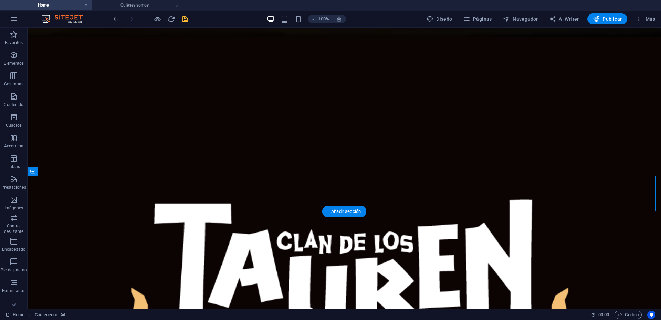
scroll to position [69, 0]
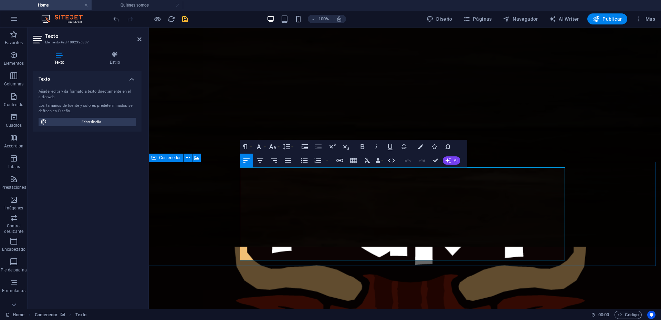
click at [276, 148] on icon "button" at bounding box center [273, 147] width 8 height 8
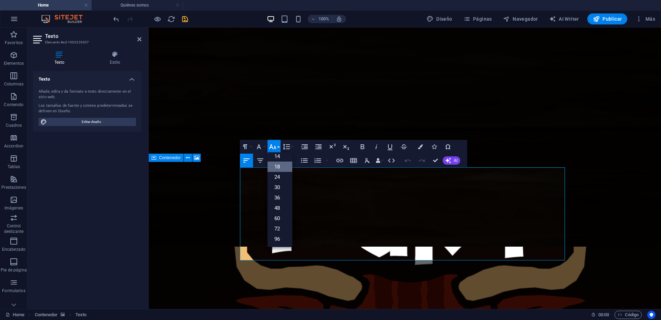
scroll to position [55, 0]
click at [278, 174] on link "24" at bounding box center [280, 177] width 25 height 10
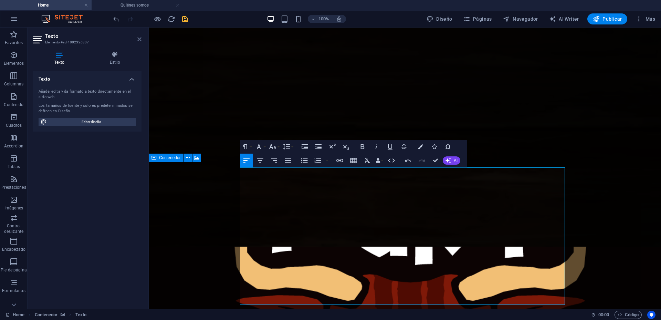
click at [140, 39] on icon at bounding box center [139, 40] width 4 height 6
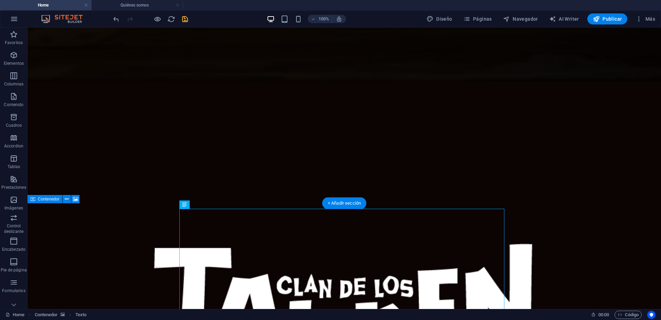
scroll to position [0, 0]
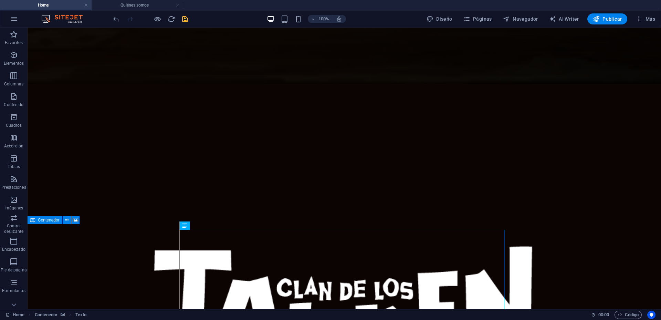
click at [187, 20] on icon "save" at bounding box center [185, 19] width 8 height 8
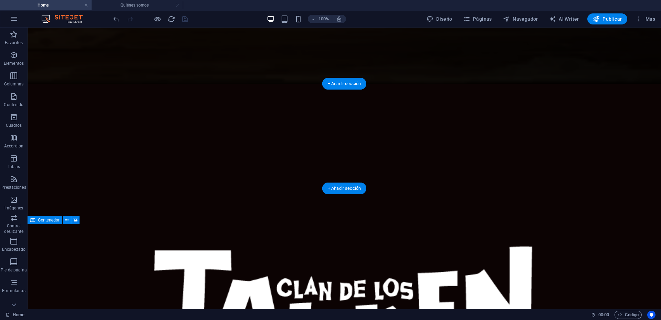
select select "rem"
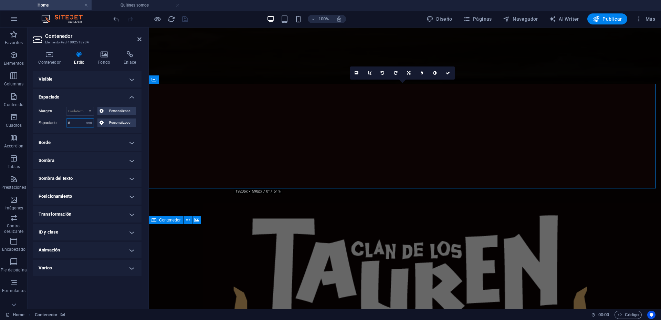
drag, startPoint x: 79, startPoint y: 124, endPoint x: 45, endPoint y: 123, distance: 33.8
click at [45, 123] on div "Espaciado 8 Predeterminado px rem % vh vw Personalizado Personalizado" at bounding box center [87, 123] width 97 height 9
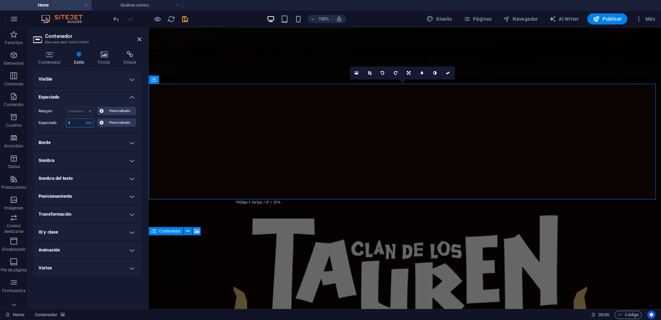
click at [75, 122] on input "9" at bounding box center [79, 123] width 27 height 8
click at [76, 122] on input "9" at bounding box center [79, 123] width 27 height 8
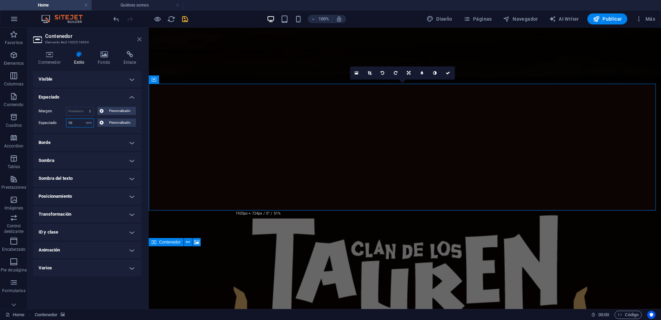
type input "10"
click at [139, 37] on icon at bounding box center [139, 40] width 4 height 6
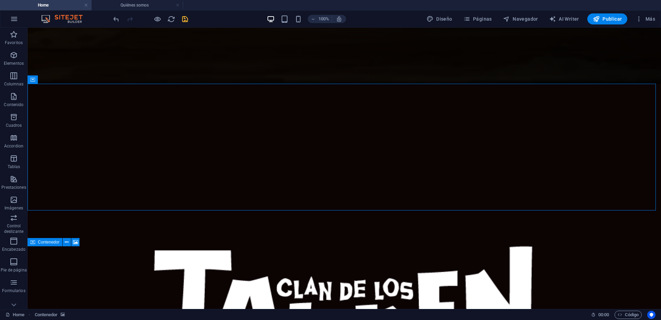
click at [185, 19] on icon "save" at bounding box center [185, 19] width 8 height 8
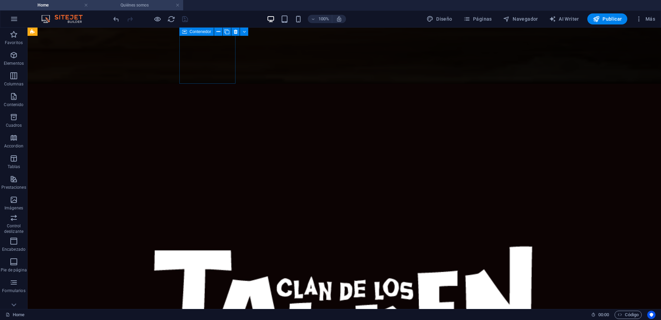
click at [135, 2] on h4 "Quiénes somos" at bounding box center [138, 5] width 92 height 8
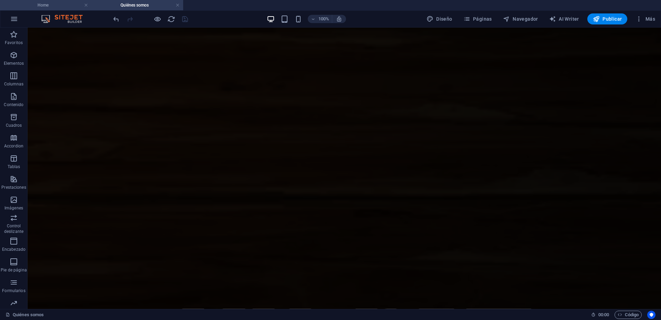
click at [60, 2] on h4 "Home" at bounding box center [46, 5] width 92 height 8
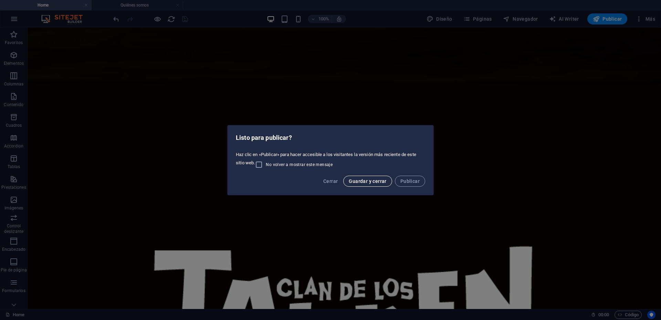
click at [374, 182] on span "Guardar y cerrar" at bounding box center [368, 181] width 38 height 6
